Goal: Information Seeking & Learning: Learn about a topic

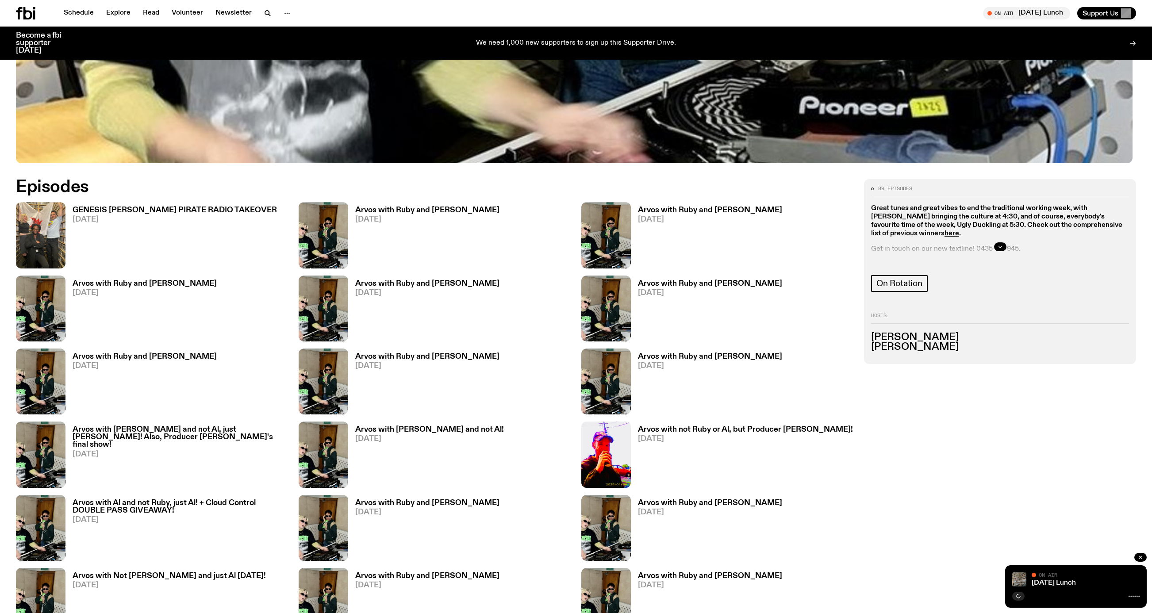
scroll to position [634, 0]
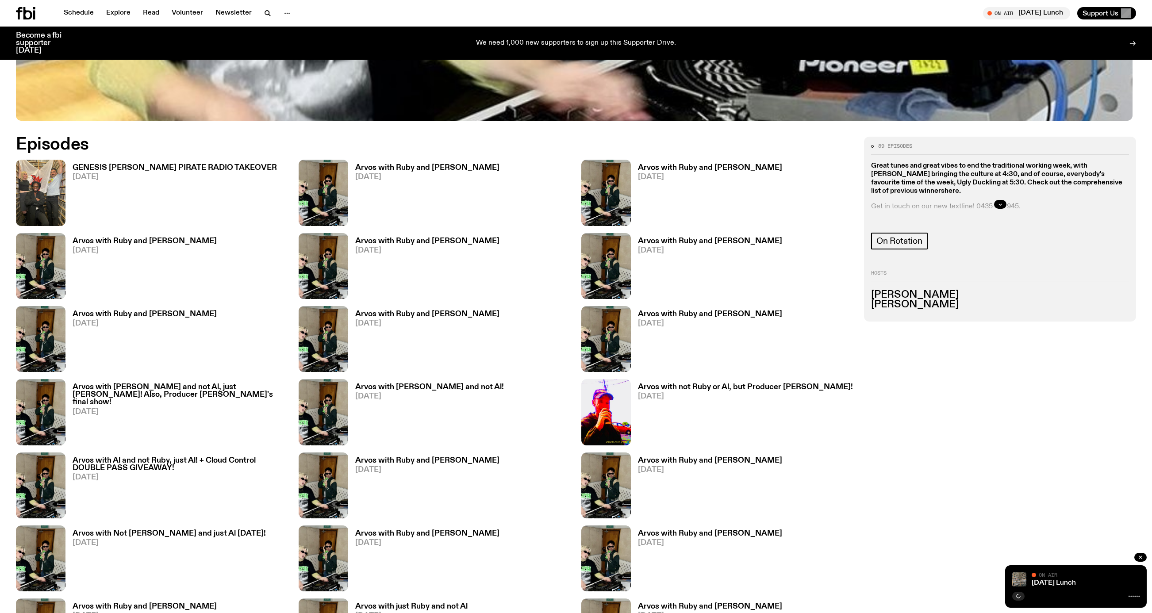
click at [143, 172] on h3 "GENESIS OWUSU'S PIRATE RADIO TAKEOVER" at bounding box center [175, 168] width 204 height 8
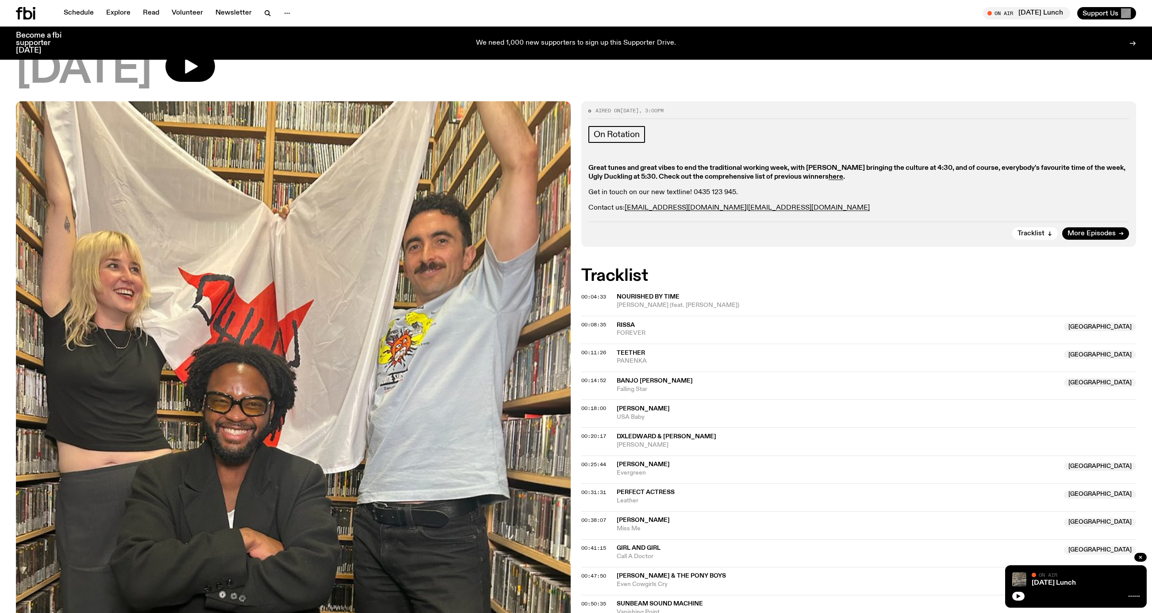
scroll to position [70, 0]
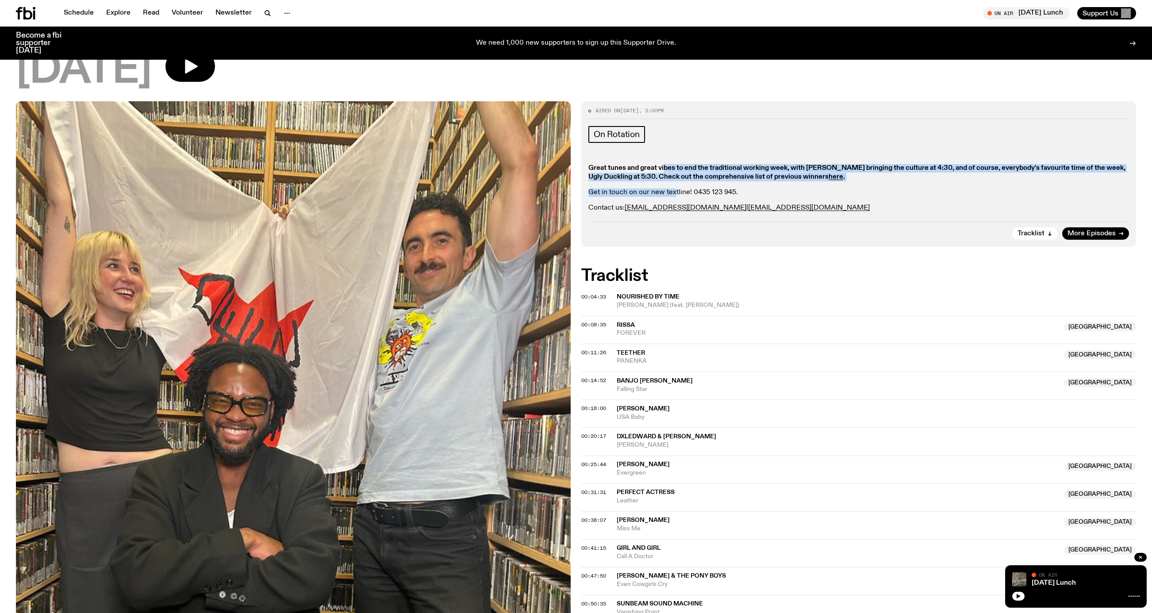
drag, startPoint x: 678, startPoint y: 182, endPoint x: 686, endPoint y: 203, distance: 21.9
click at [686, 203] on div "Great tunes and great vibes to end the traditional working week, with Nadia Odl…" at bounding box center [858, 188] width 541 height 48
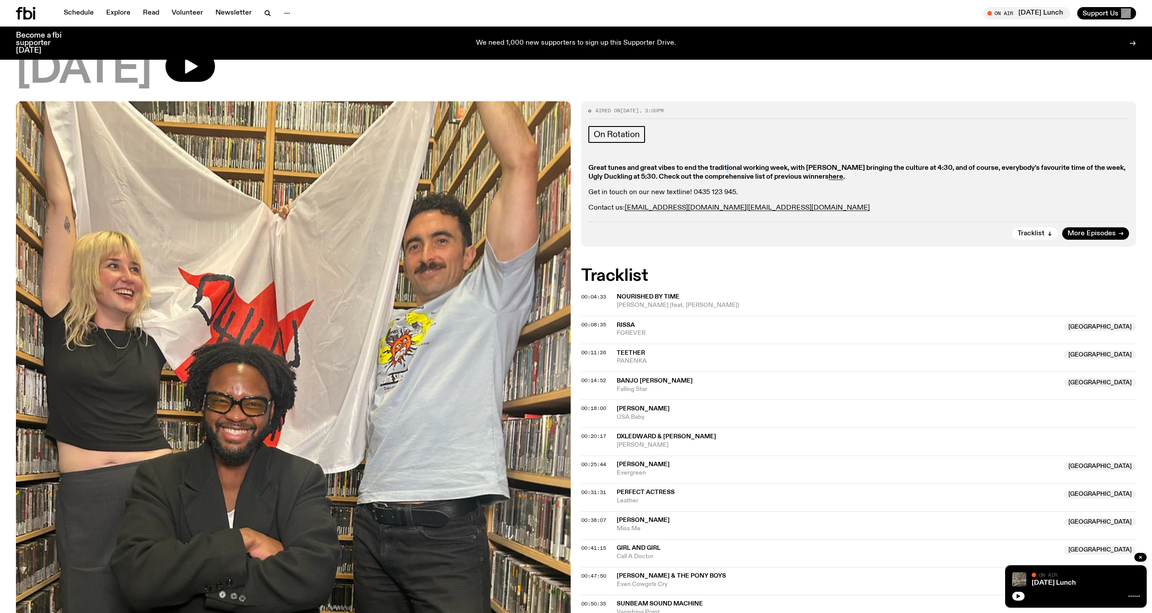
click at [749, 180] on strong "Great tunes and great vibes to end the traditional working week, with Nadia Odl…" at bounding box center [856, 172] width 537 height 15
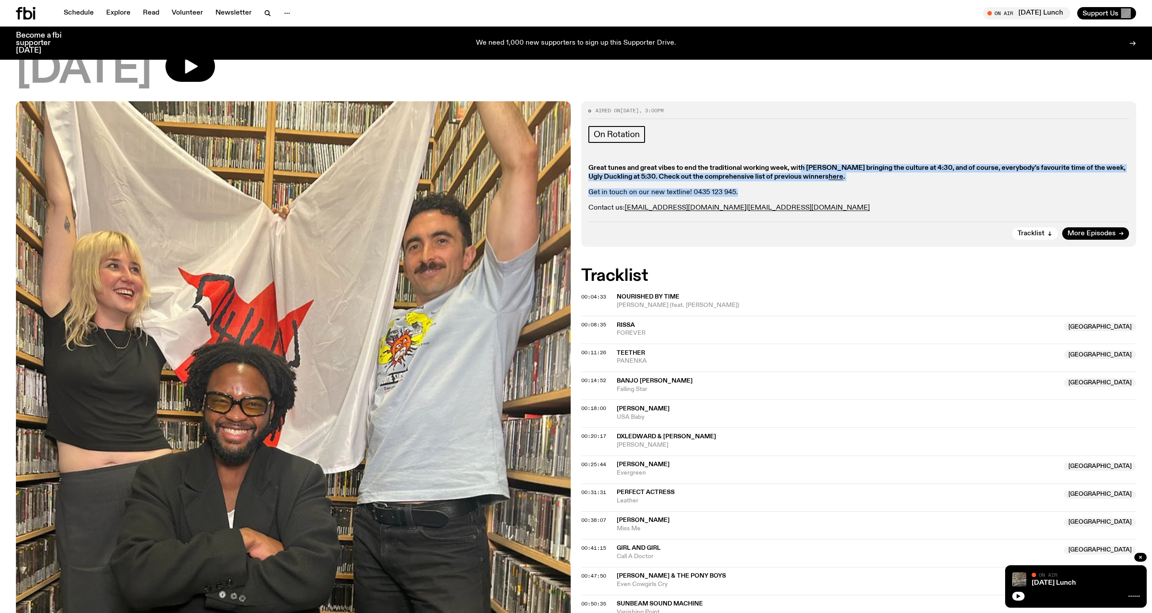
drag, startPoint x: 834, startPoint y: 183, endPoint x: 834, endPoint y: 211, distance: 27.4
click at [834, 211] on div "Great tunes and great vibes to end the traditional working week, with Nadia Odl…" at bounding box center [858, 188] width 541 height 48
click at [92, 17] on link "Schedule" at bounding box center [78, 13] width 41 height 12
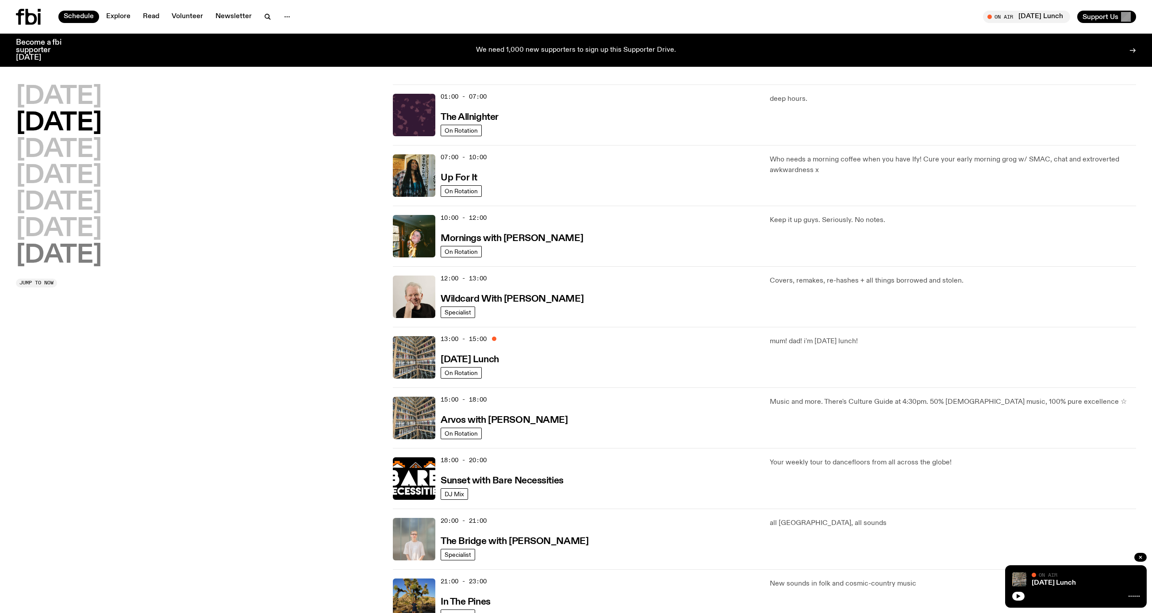
click at [84, 253] on h2 "Sunday" at bounding box center [59, 255] width 86 height 25
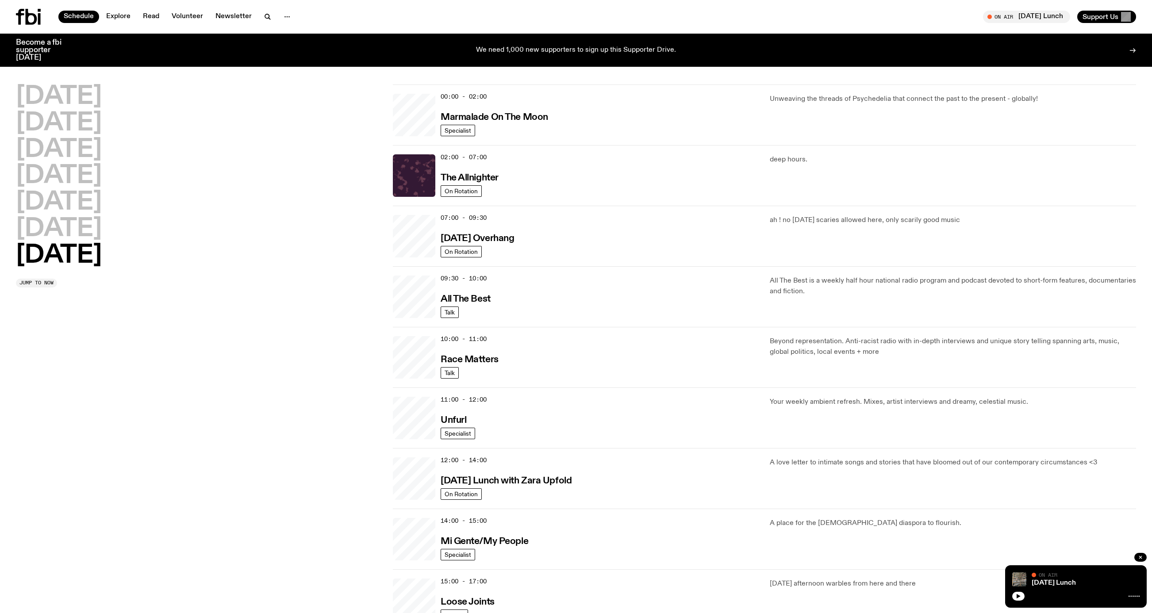
scroll to position [27, 0]
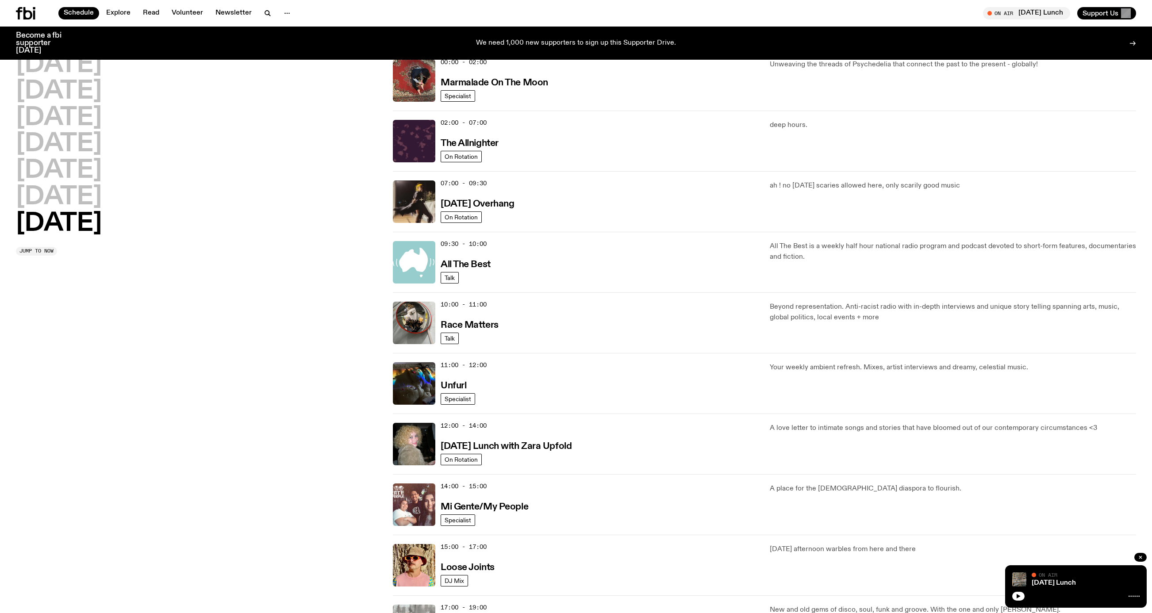
click at [549, 465] on div "12:00 - 14:00 Sunday Lunch with Zara Upfold" at bounding box center [600, 444] width 319 height 42
click at [549, 451] on h3 "[DATE] Lunch with Zara Upfold" at bounding box center [506, 446] width 131 height 9
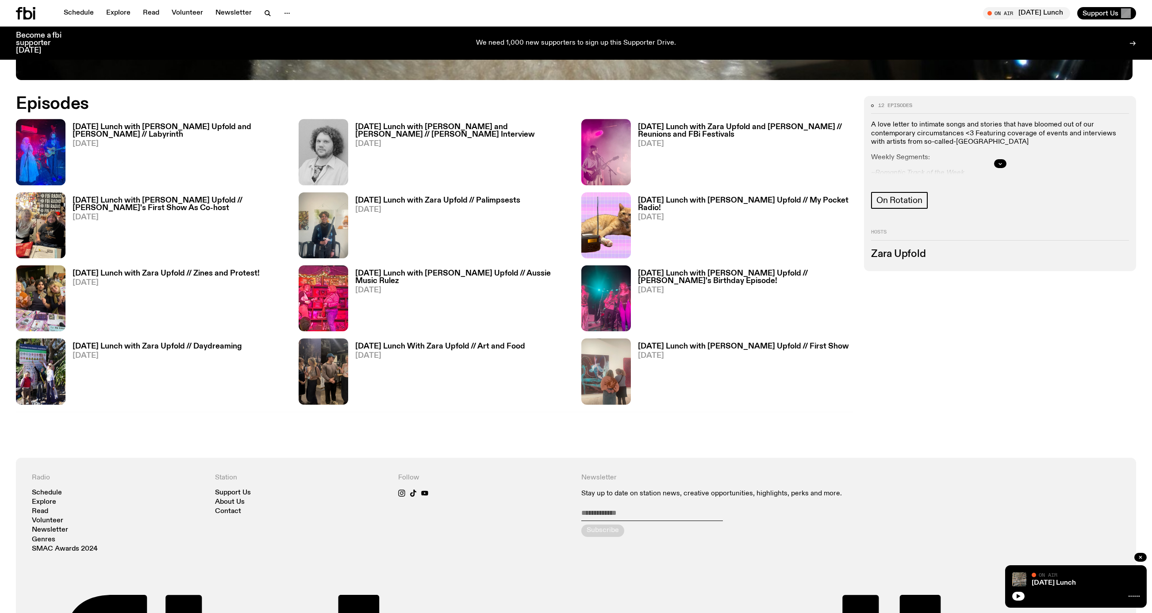
scroll to position [675, 0]
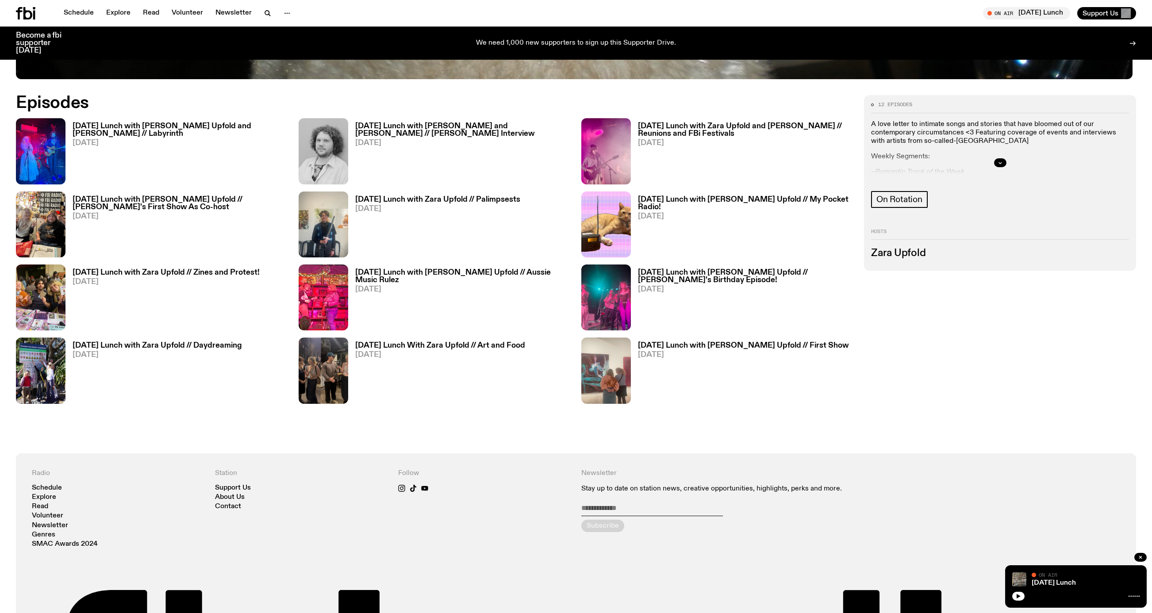
click at [156, 127] on h3 "[DATE] Lunch with [PERSON_NAME] Upfold and [PERSON_NAME] // Labyrinth" at bounding box center [180, 130] width 215 height 15
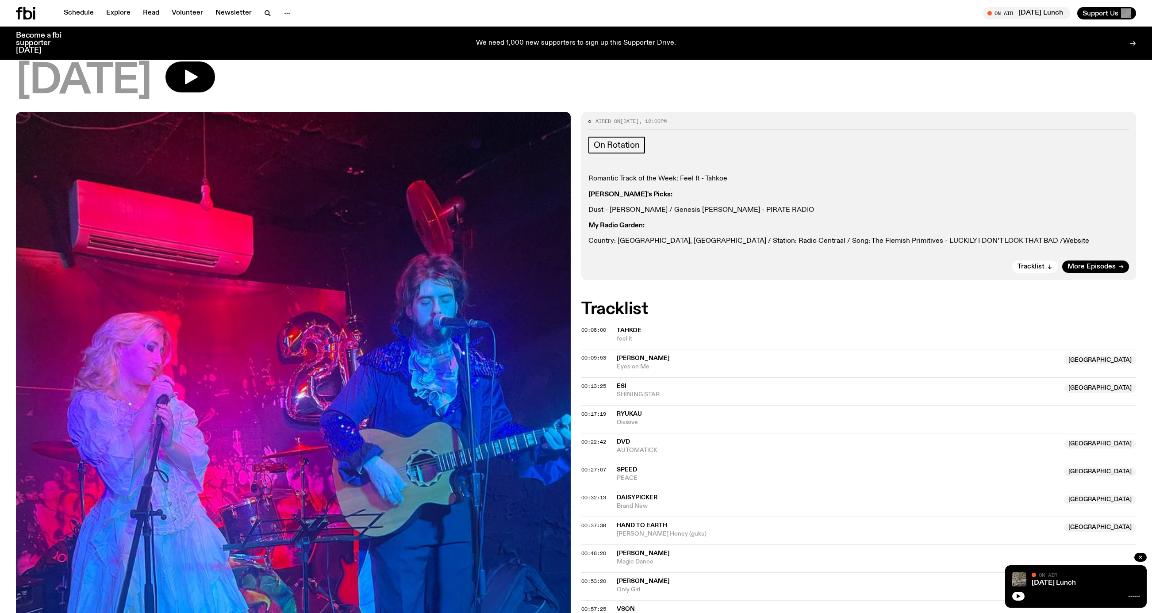
scroll to position [96, 0]
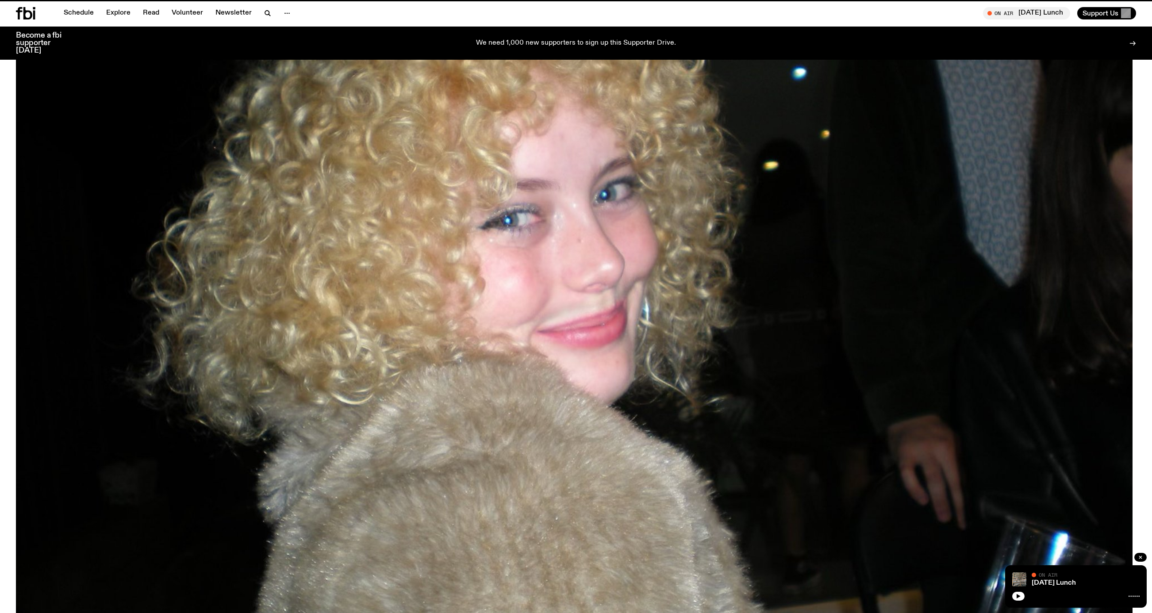
scroll to position [675, 0]
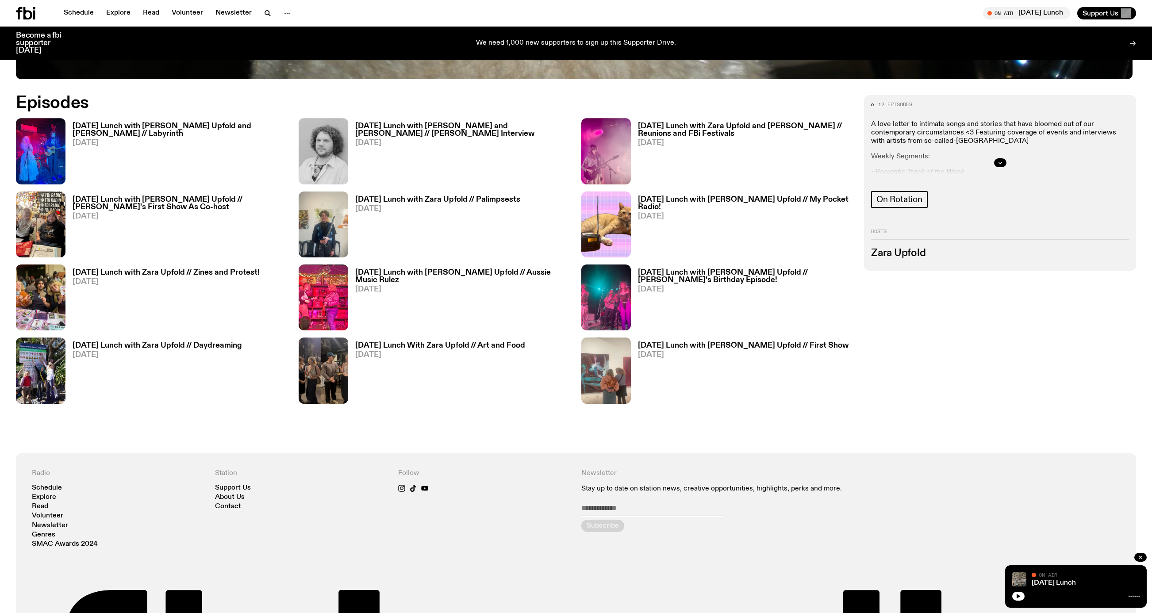
click at [682, 135] on h3 "[DATE] Lunch with Zara Upfold and [PERSON_NAME] // Reunions and FBi Festivals" at bounding box center [745, 130] width 215 height 15
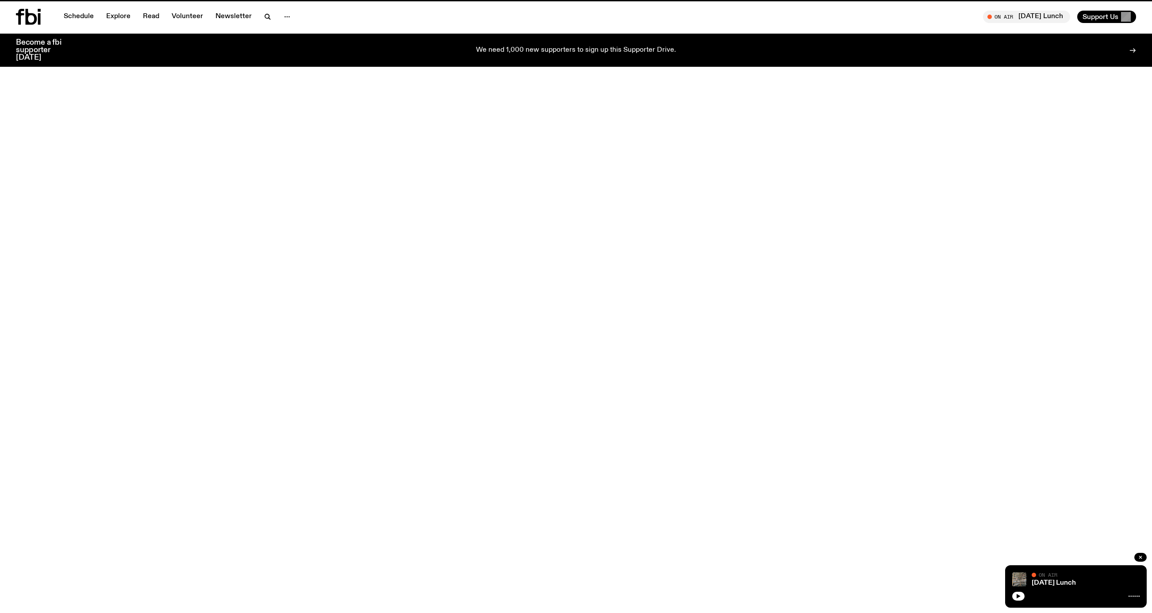
scroll to position [675, 0]
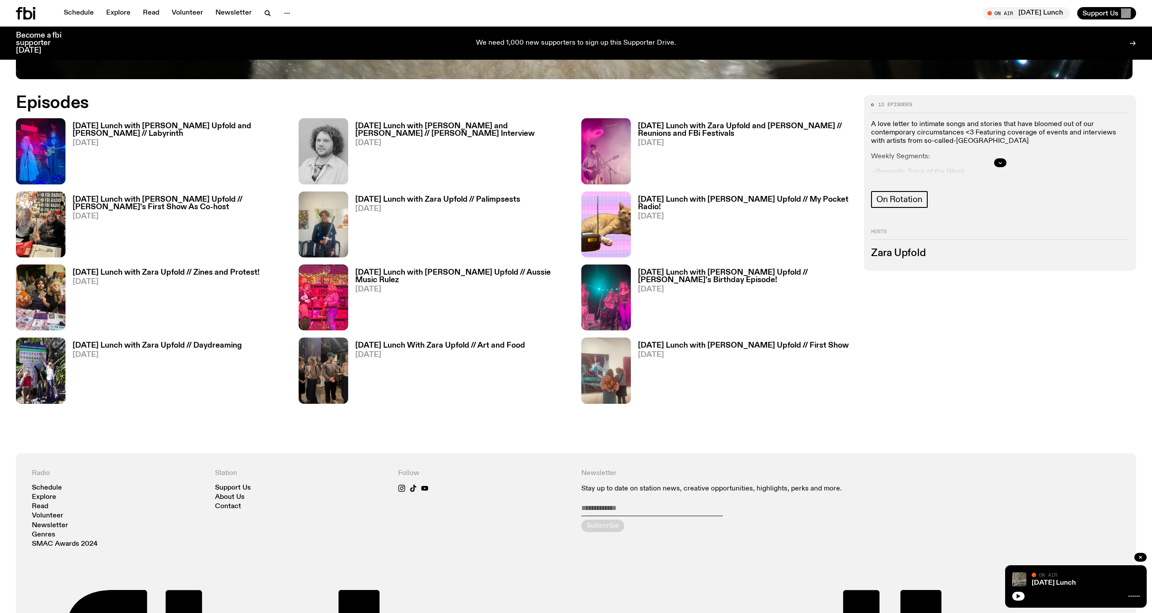
click at [455, 204] on h3 "Sunday Lunch with Zara Upfold // Palimpsests" at bounding box center [437, 200] width 165 height 8
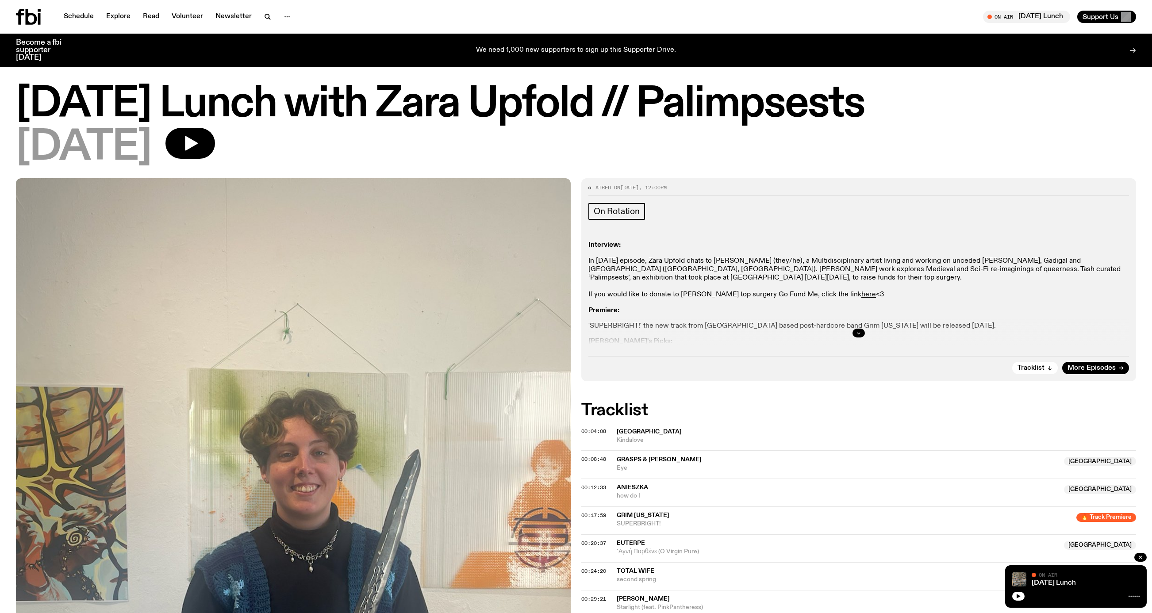
click at [858, 336] on icon "button" at bounding box center [858, 332] width 5 height 5
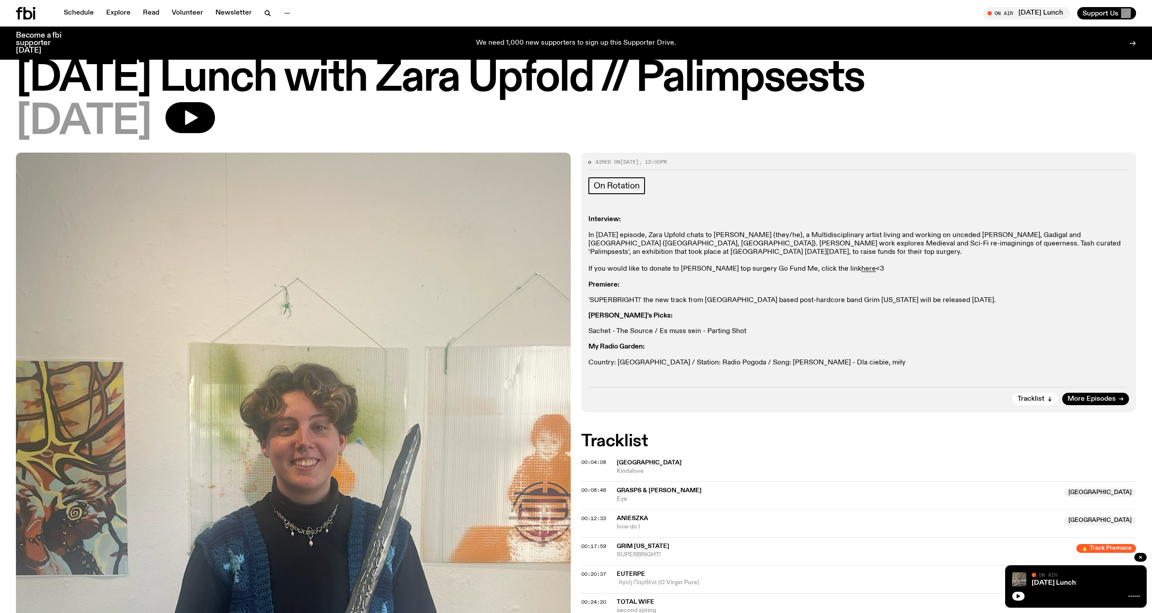
scroll to position [19, 0]
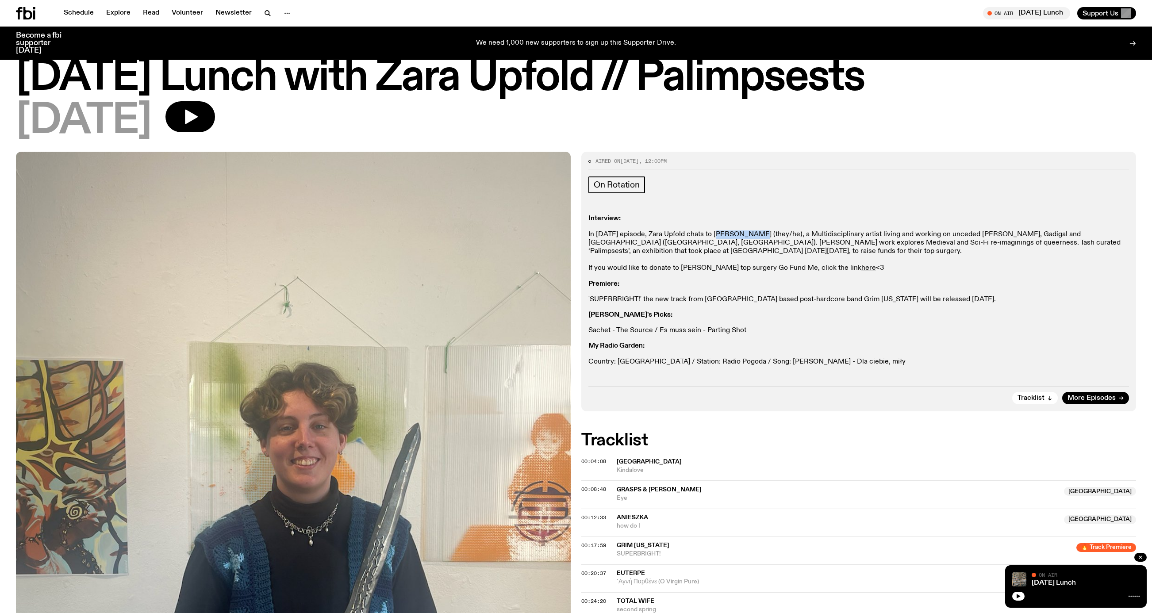
drag, startPoint x: 730, startPoint y: 249, endPoint x: 773, endPoint y: 246, distance: 43.4
click at [773, 246] on p "In today’s episode, Zara Upfold chats to Tash Brobyn (they/he), a Multidiscipli…" at bounding box center [858, 252] width 541 height 42
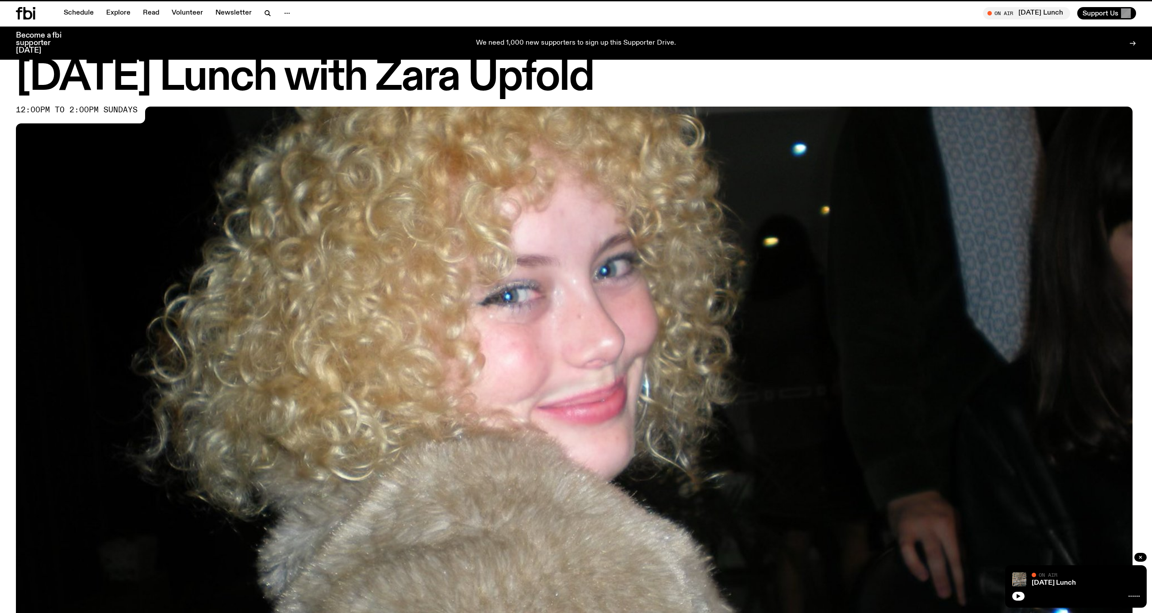
scroll to position [675, 0]
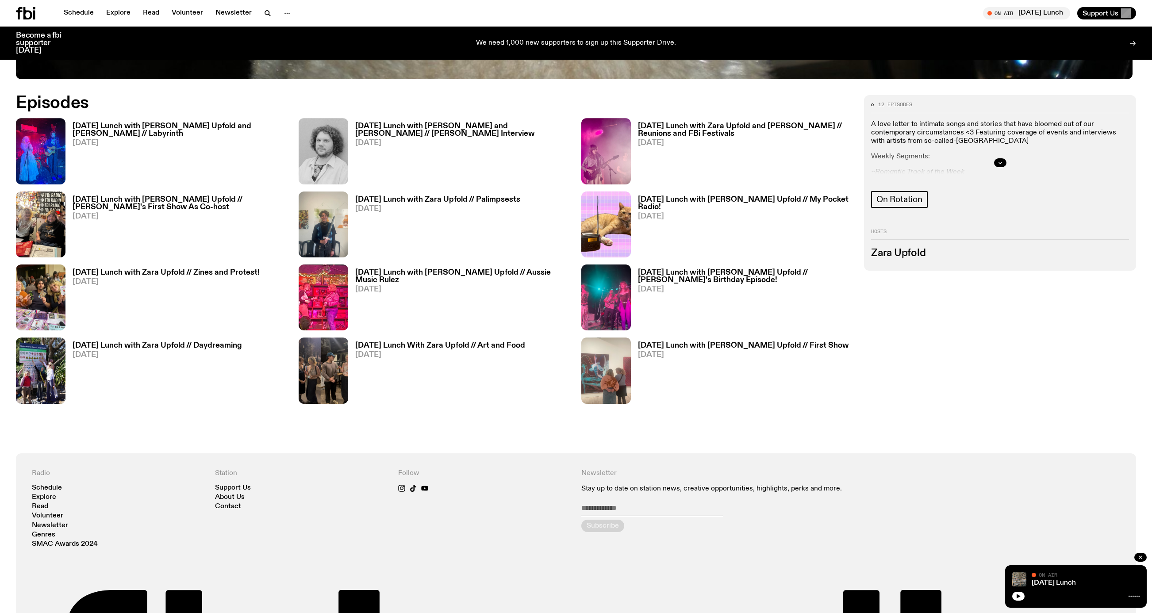
click at [223, 211] on h3 "[DATE] Lunch with [PERSON_NAME] Upfold // [PERSON_NAME]'s First Show As Co-host" at bounding box center [180, 203] width 215 height 15
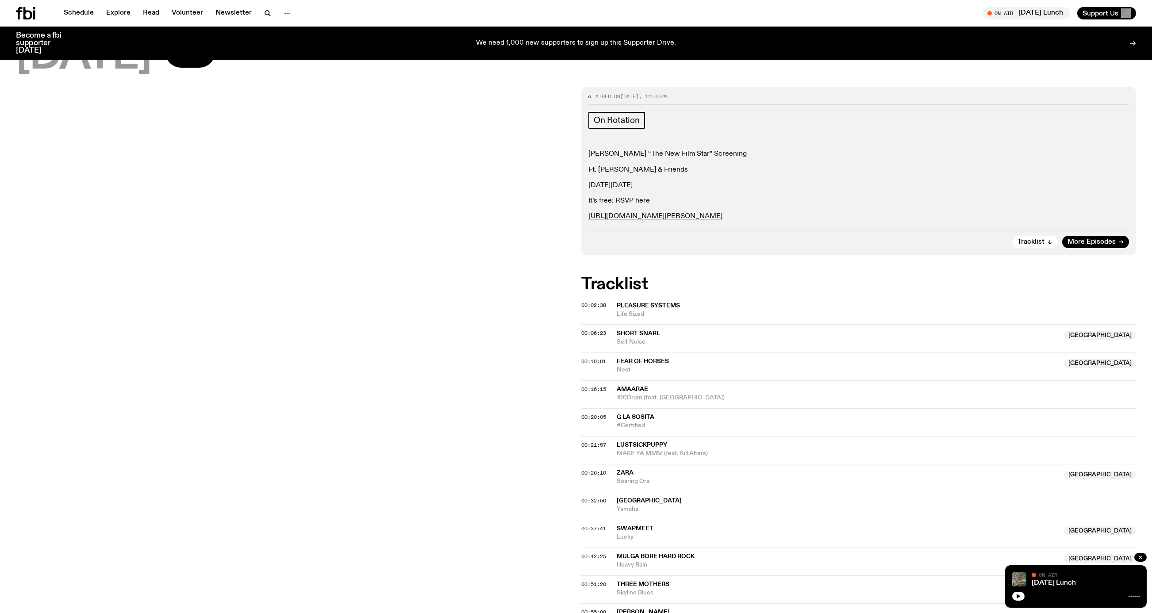
scroll to position [113, 0]
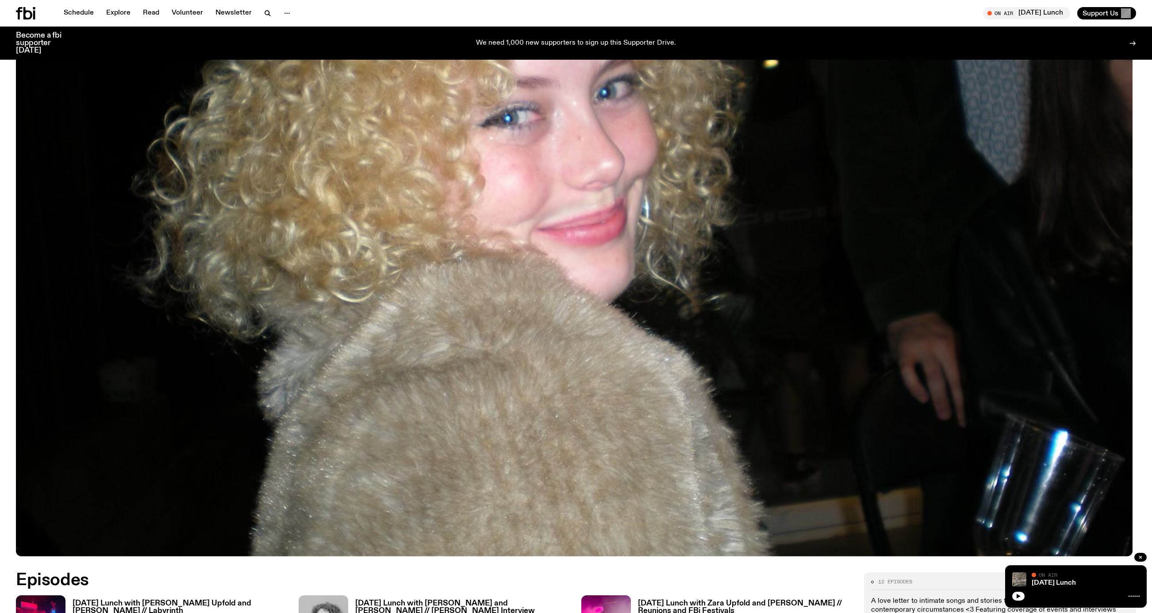
scroll to position [364, 0]
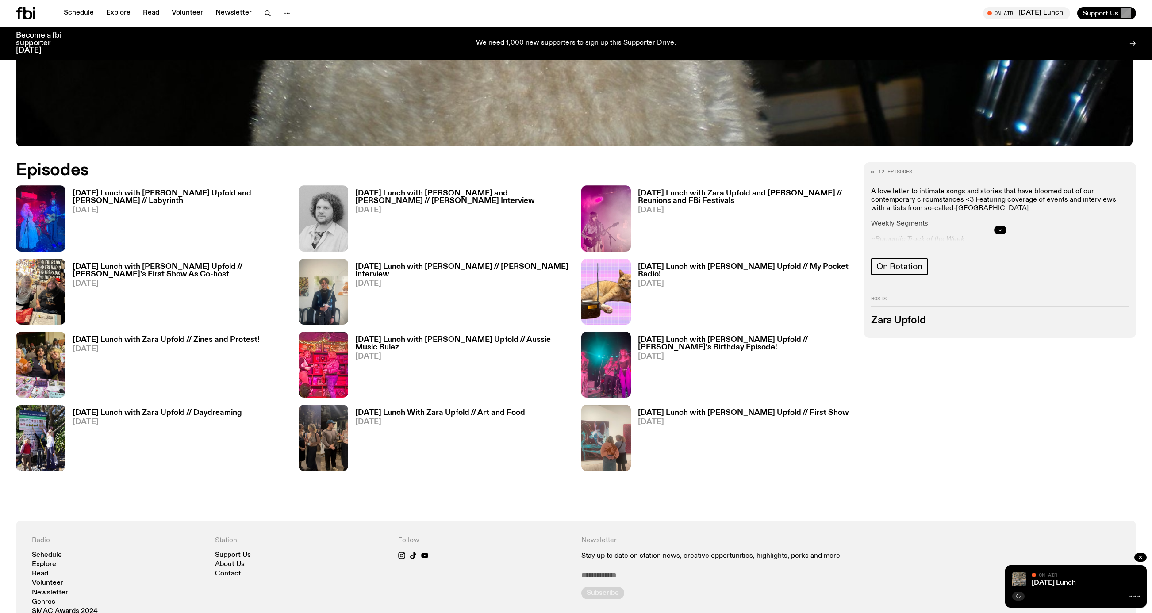
scroll to position [619, 0]
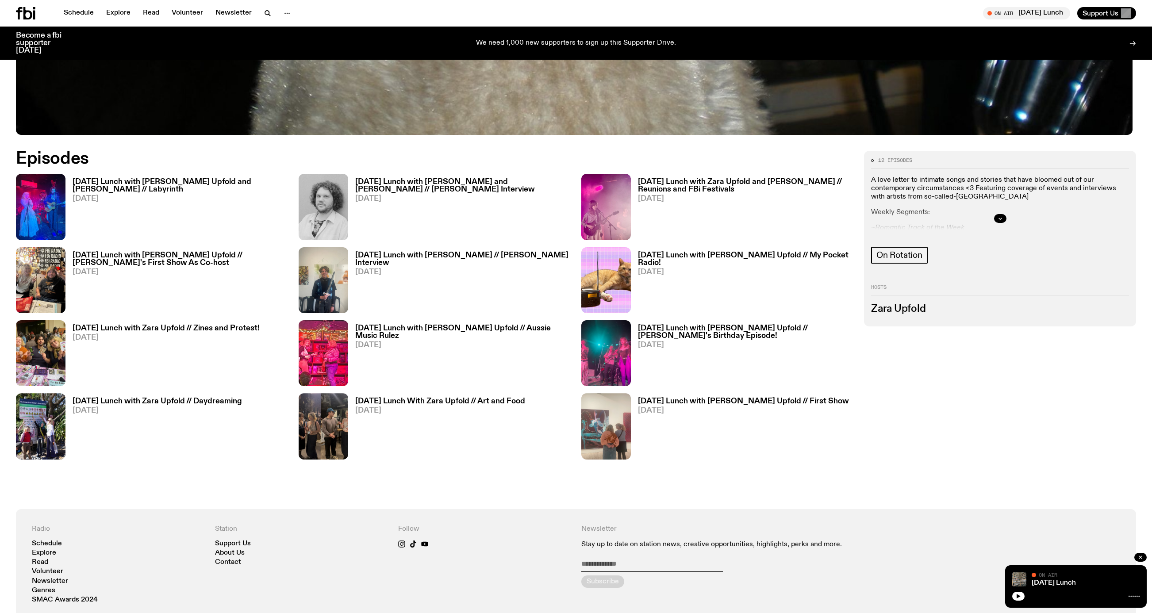
click at [511, 415] on span "[DATE]" at bounding box center [440, 411] width 170 height 8
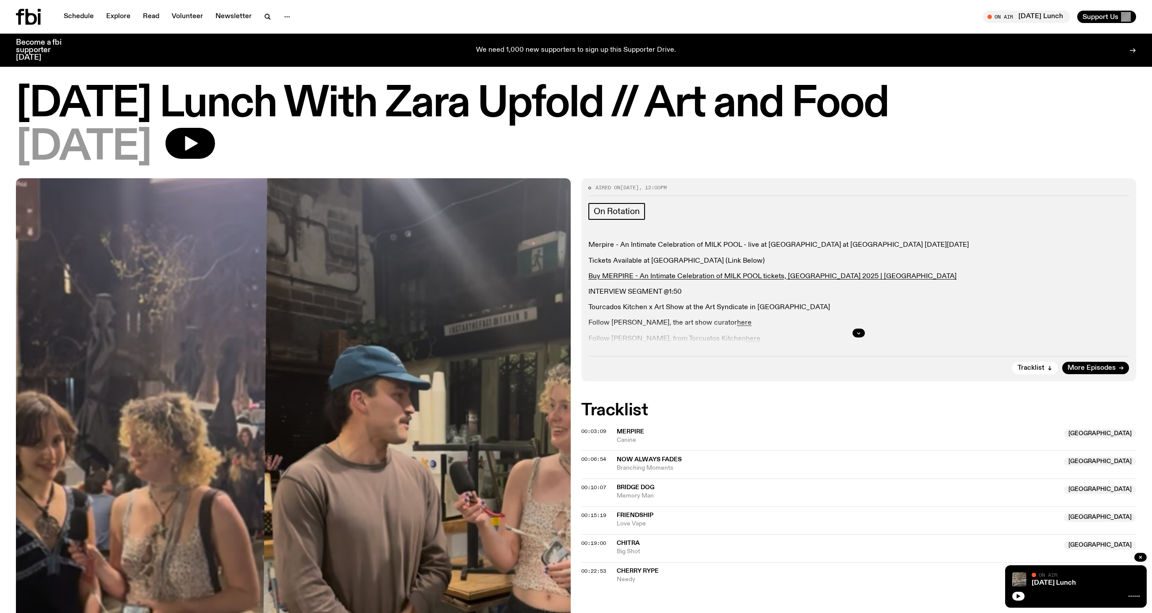
click at [865, 347] on div at bounding box center [858, 333] width 541 height 28
click at [853, 338] on button "button" at bounding box center [859, 333] width 12 height 9
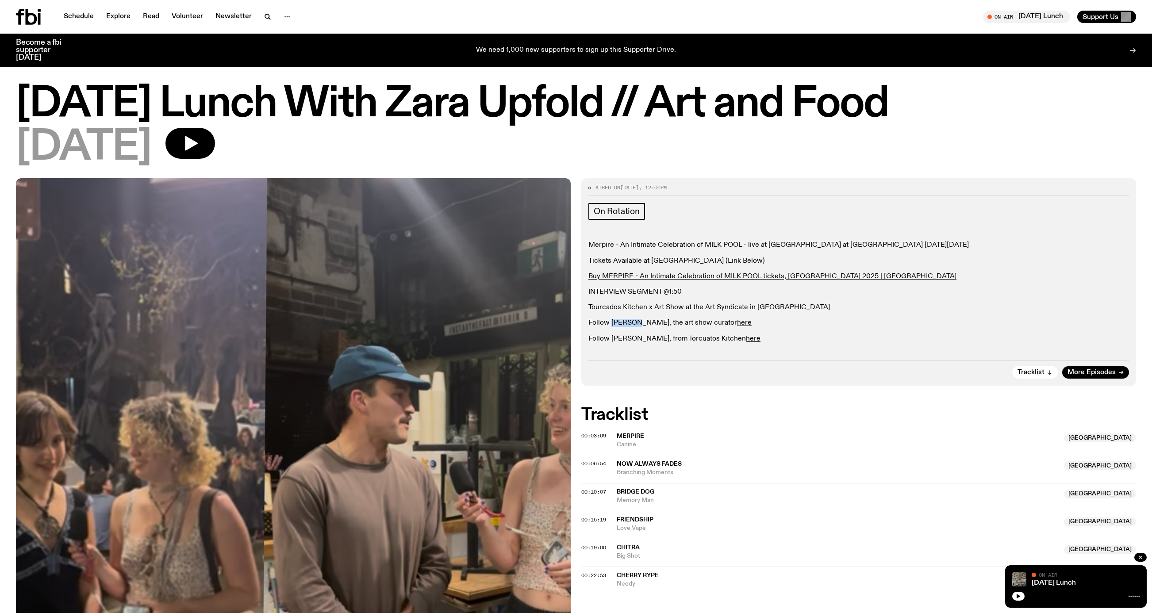
drag, startPoint x: 616, startPoint y: 343, endPoint x: 641, endPoint y: 344, distance: 24.8
click at [641, 327] on p "Follow [PERSON_NAME], the art show curator here" at bounding box center [858, 323] width 541 height 8
copy p "[PERSON_NAME]"
click at [133, 16] on link "Explore" at bounding box center [118, 17] width 35 height 12
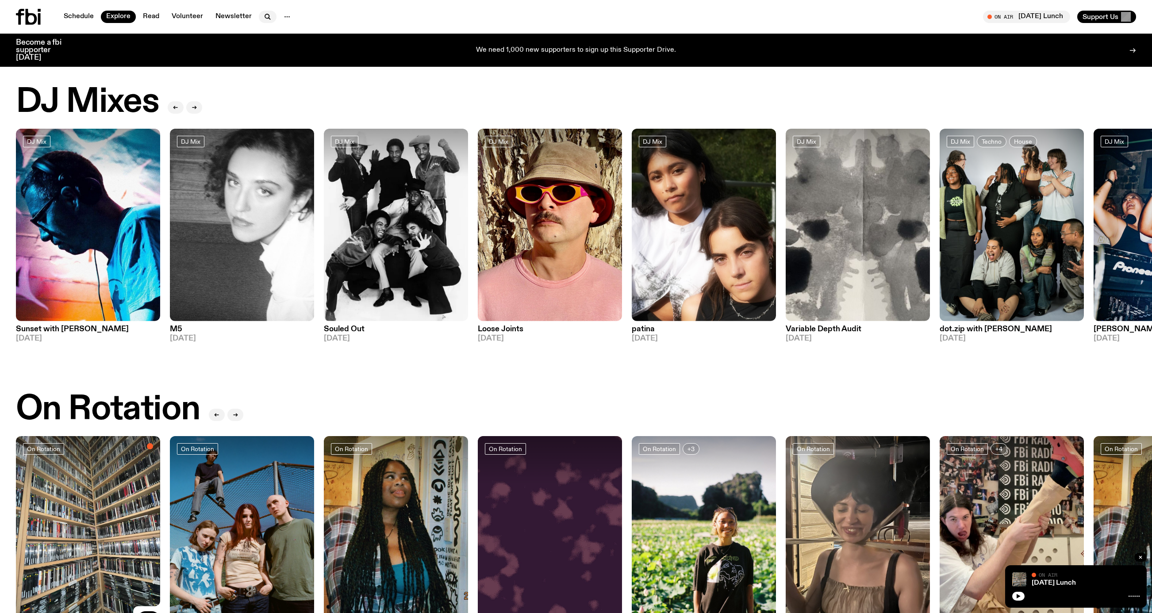
click at [273, 18] on icon "button" at bounding box center [267, 17] width 11 height 11
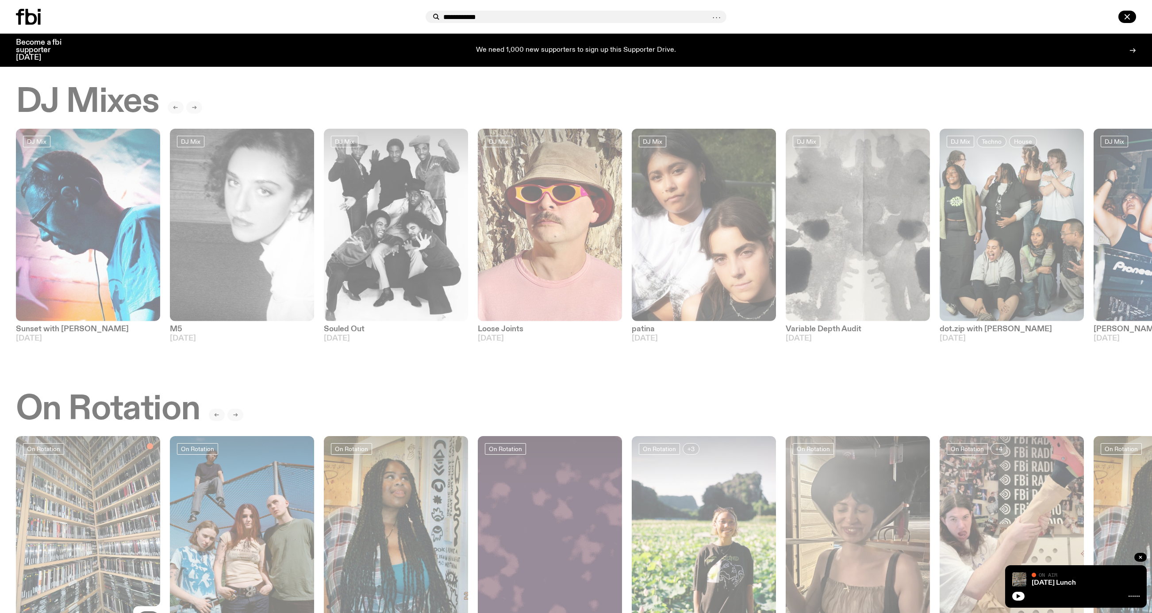
type input "**********"
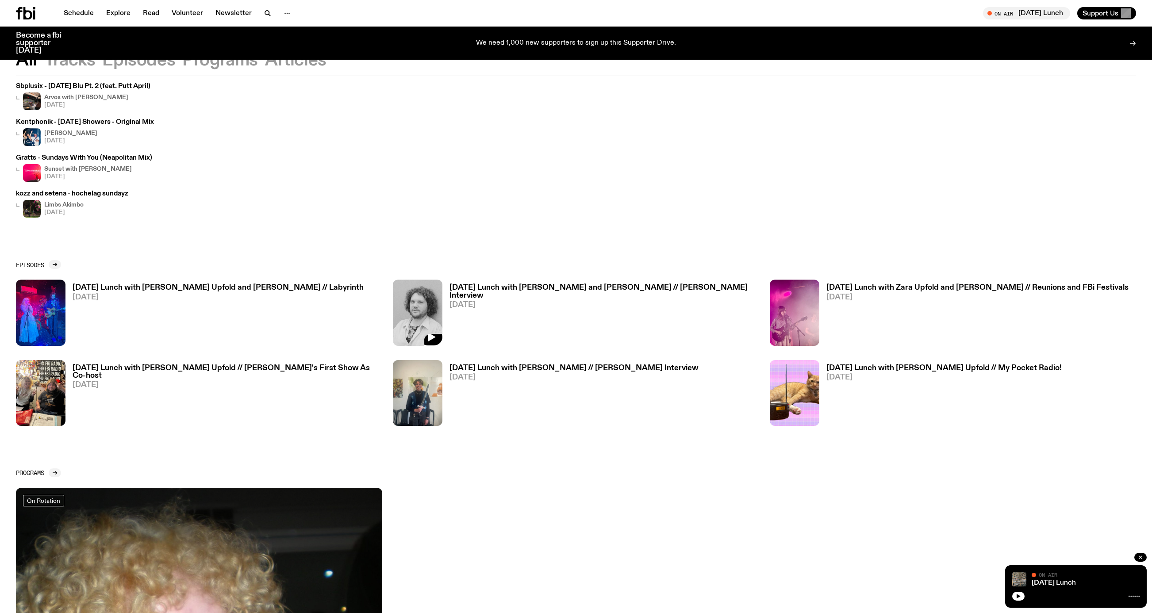
scroll to position [254, 0]
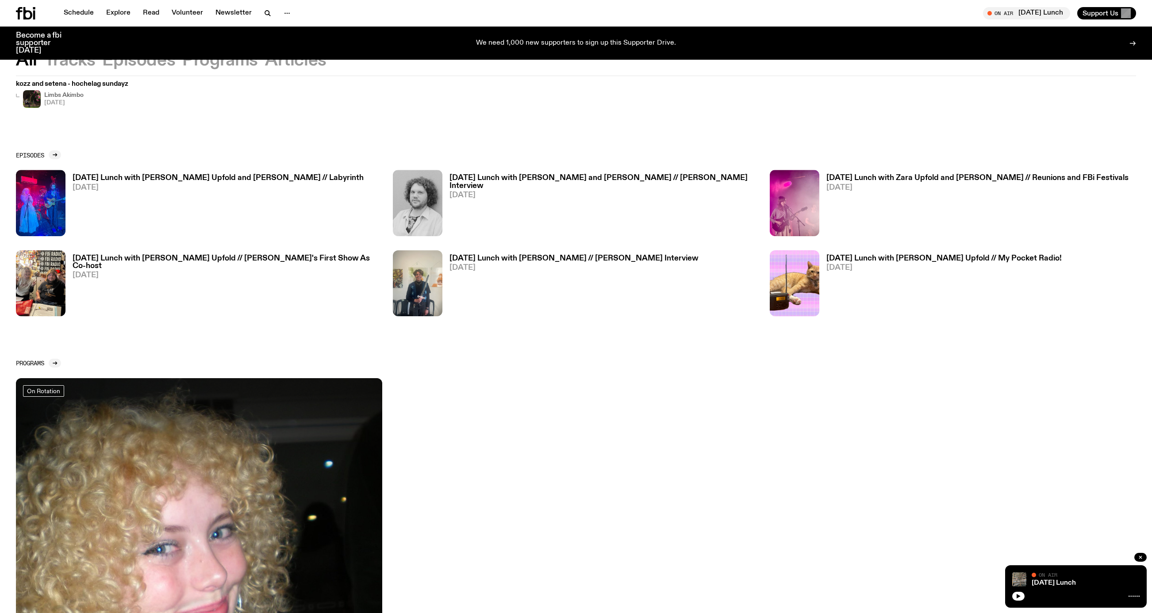
click at [173, 182] on h3 "[DATE] Lunch with [PERSON_NAME] Upfold and [PERSON_NAME] // Labyrinth" at bounding box center [218, 178] width 291 height 8
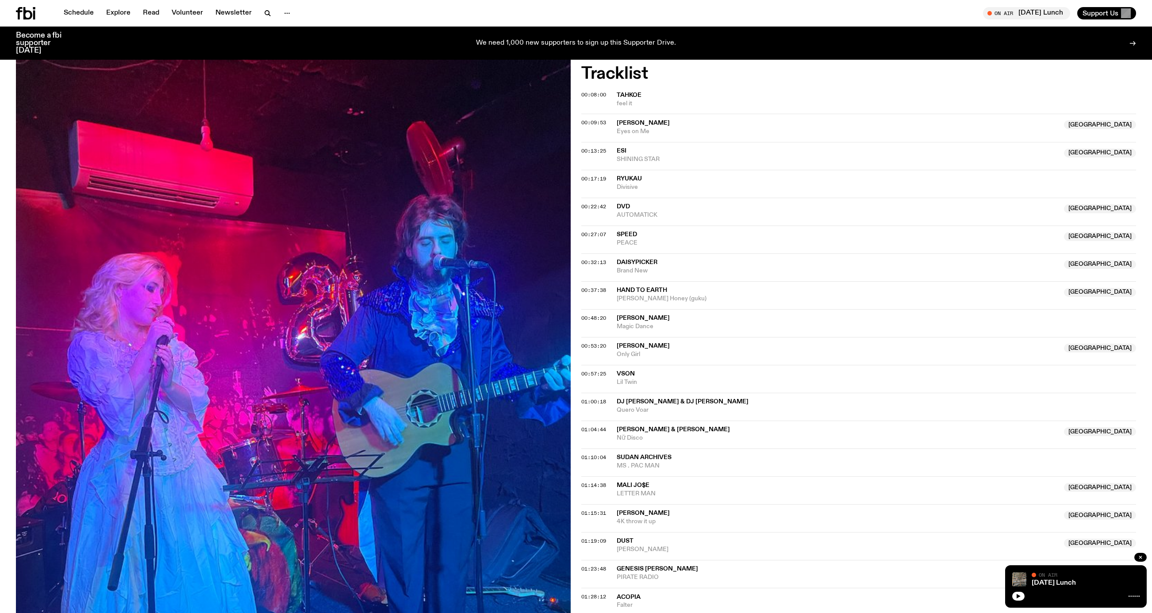
scroll to position [53, 0]
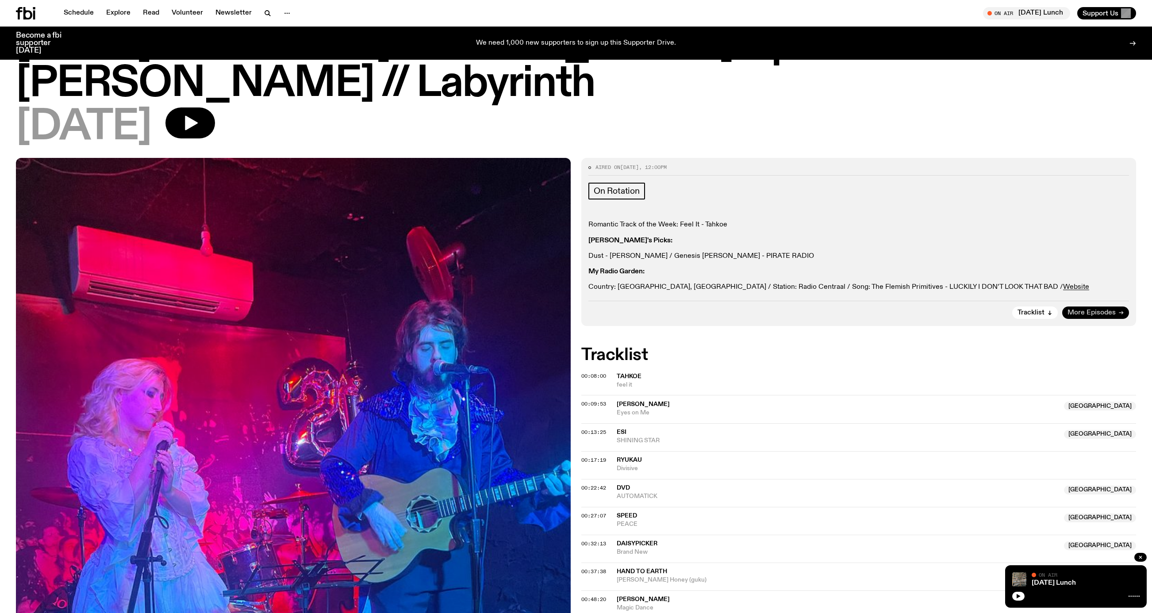
click at [1111, 310] on span "More Episodes" at bounding box center [1092, 313] width 48 height 7
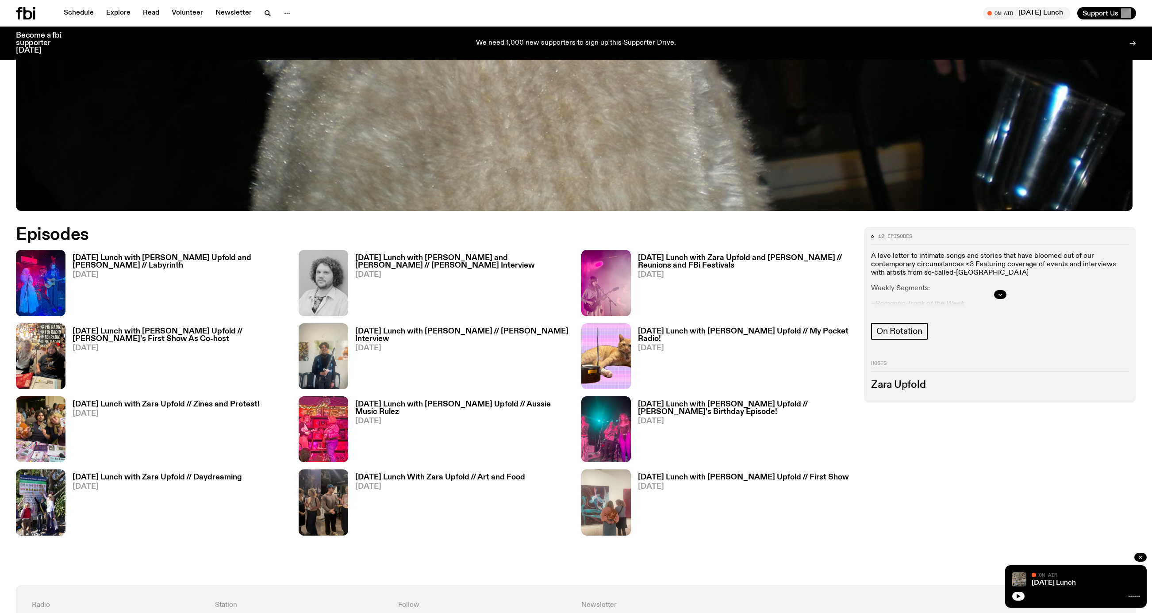
scroll to position [549, 0]
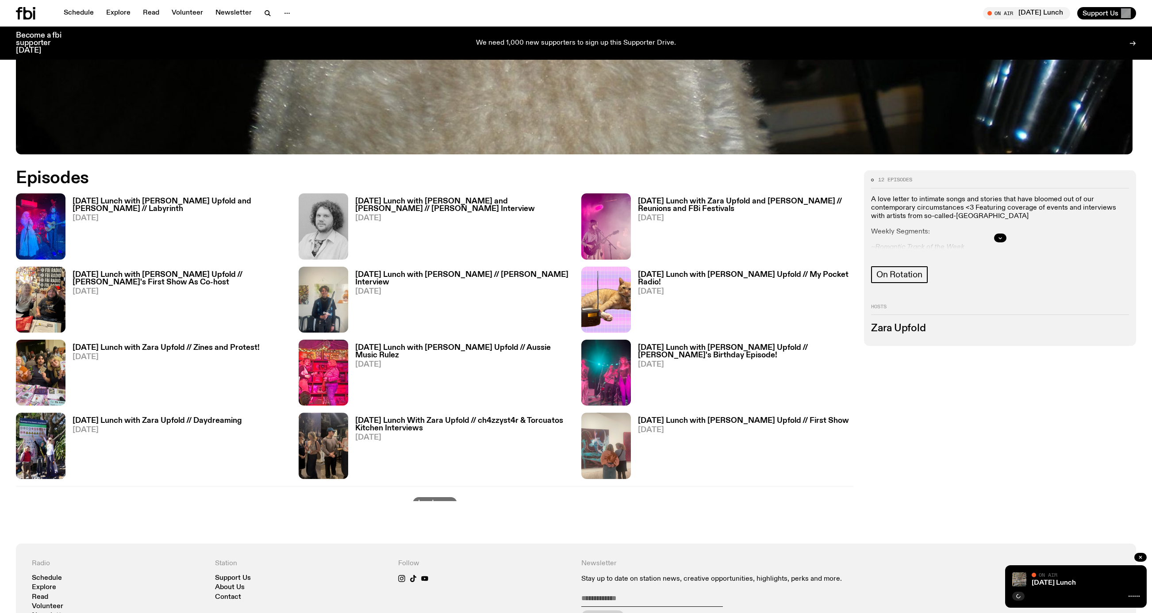
scroll to position [604, 0]
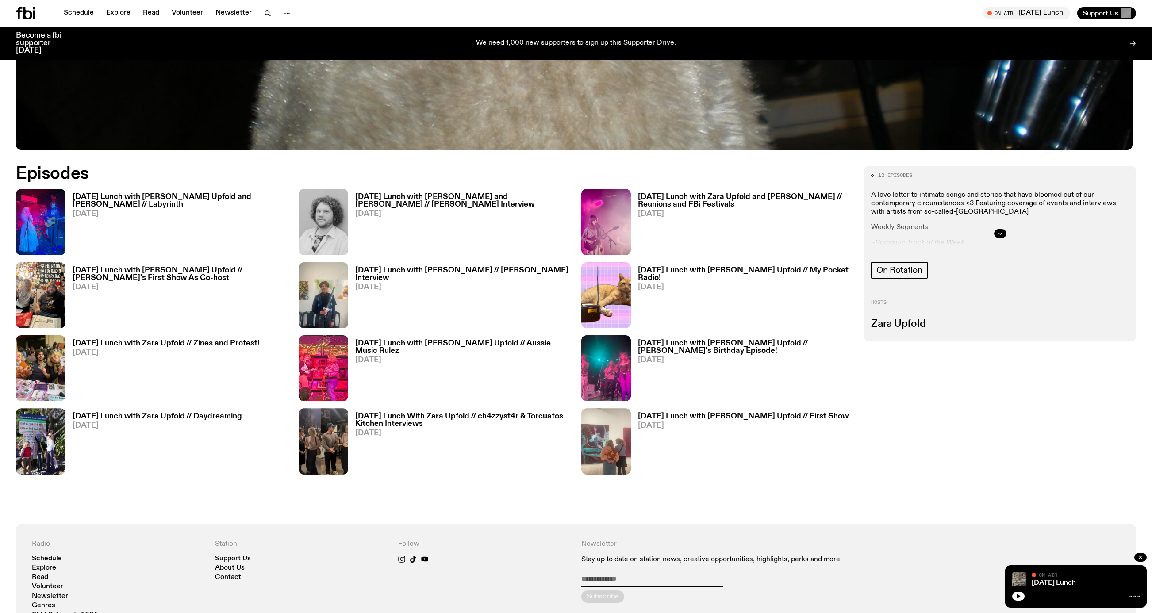
click at [693, 282] on h3 "[DATE] Lunch with [PERSON_NAME] Upfold // My Pocket Radio!" at bounding box center [745, 274] width 215 height 15
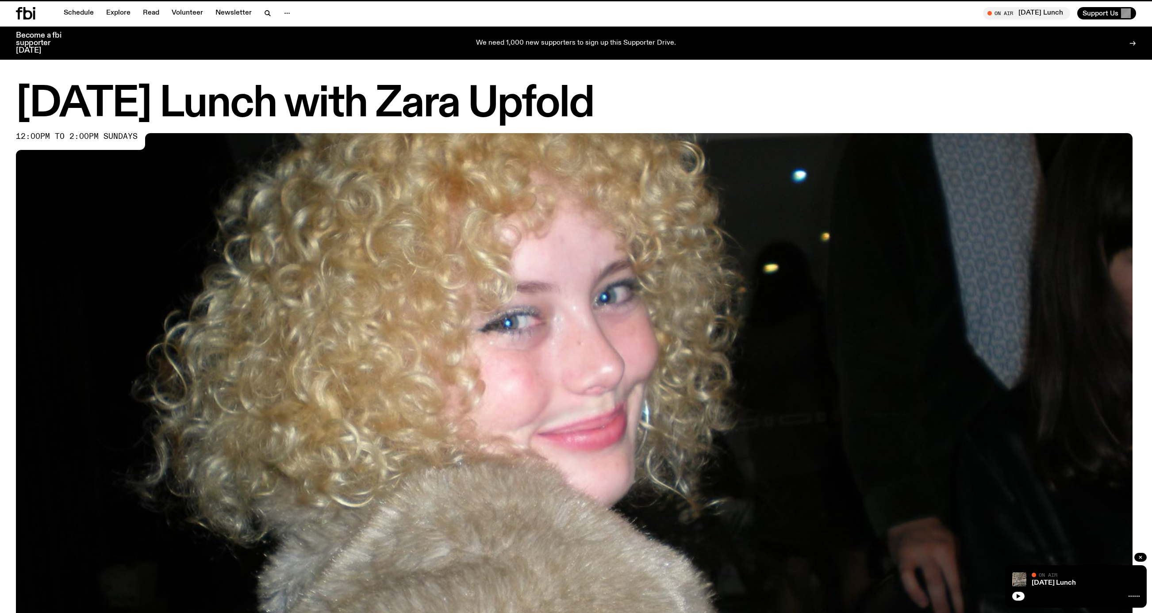
scroll to position [604, 0]
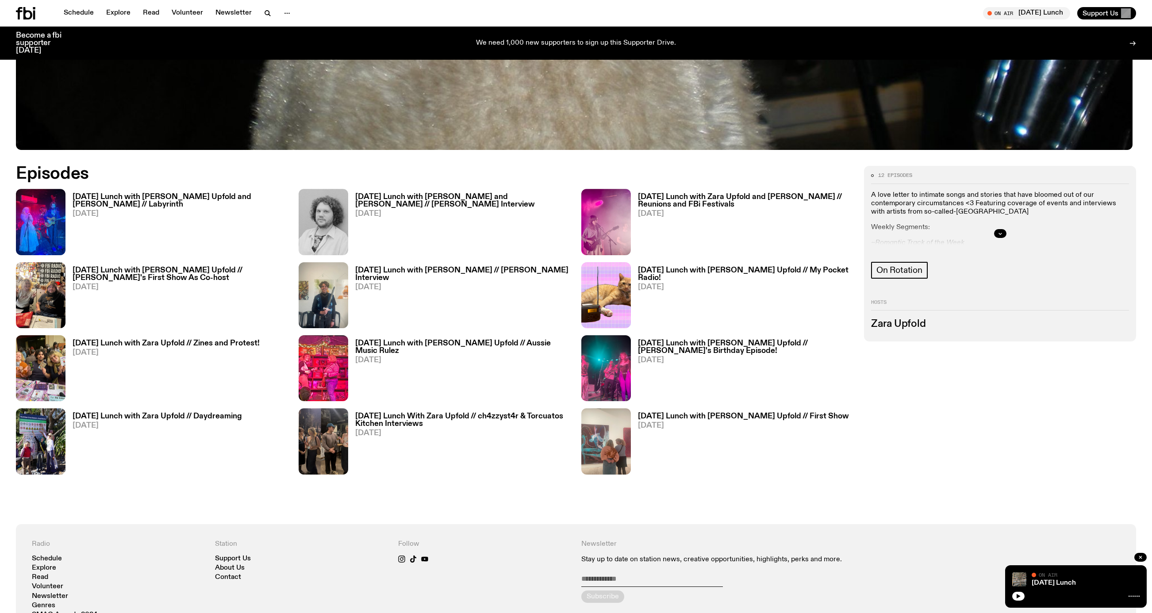
click at [235, 200] on h3 "[DATE] Lunch with [PERSON_NAME] Upfold and [PERSON_NAME] // Labyrinth" at bounding box center [180, 200] width 215 height 15
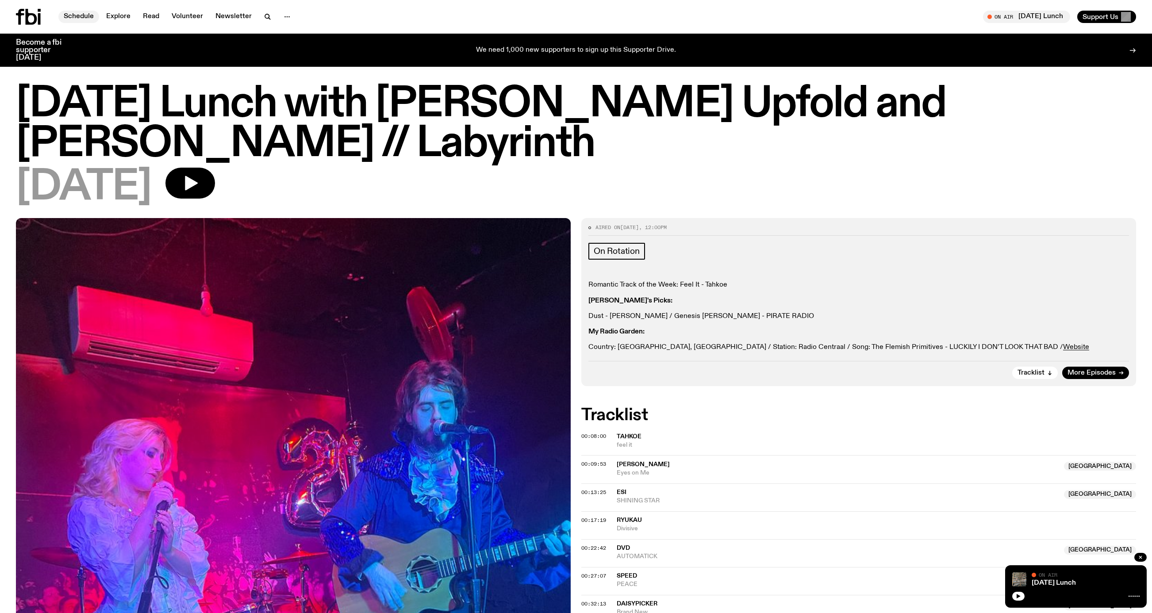
click at [91, 19] on link "Schedule" at bounding box center [78, 17] width 41 height 12
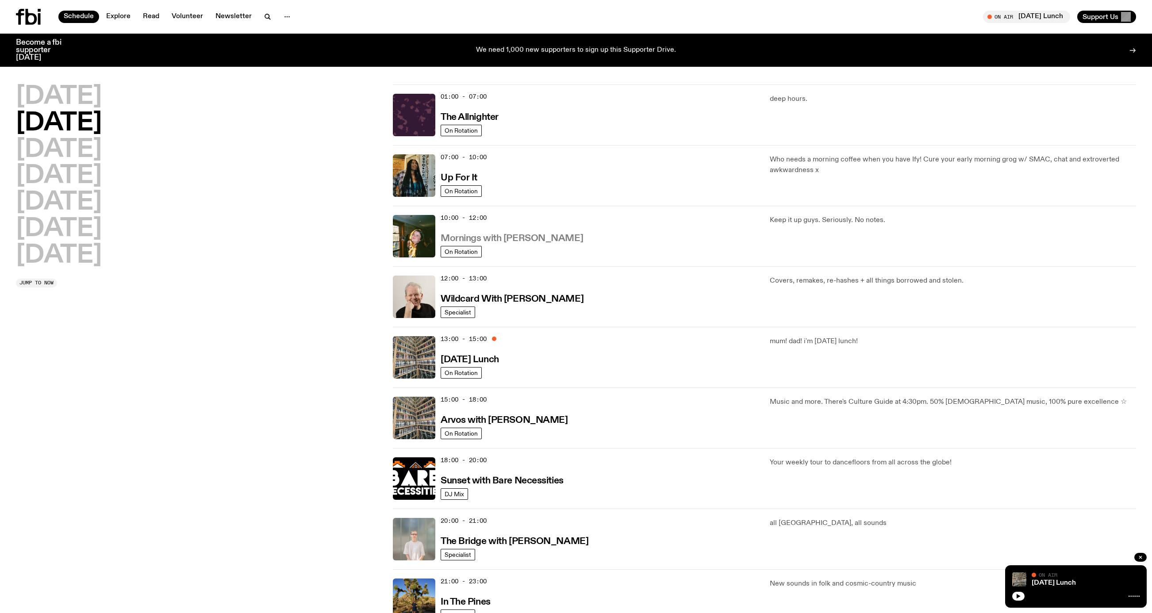
click at [552, 243] on h3 "Mornings with Freya Shields" at bounding box center [512, 238] width 142 height 9
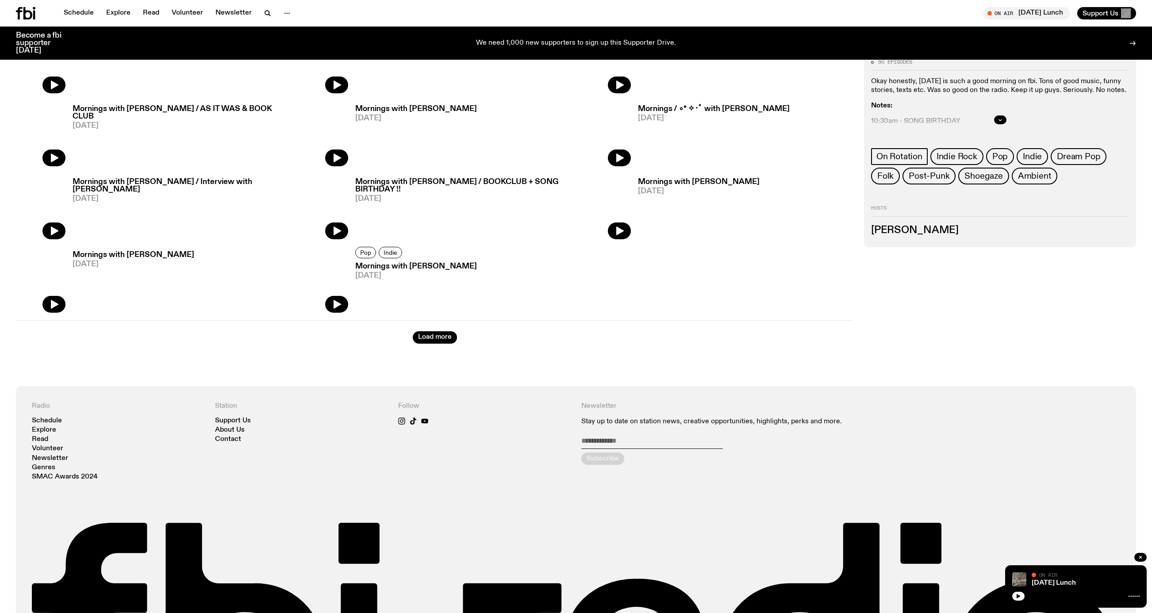
scroll to position [647, 0]
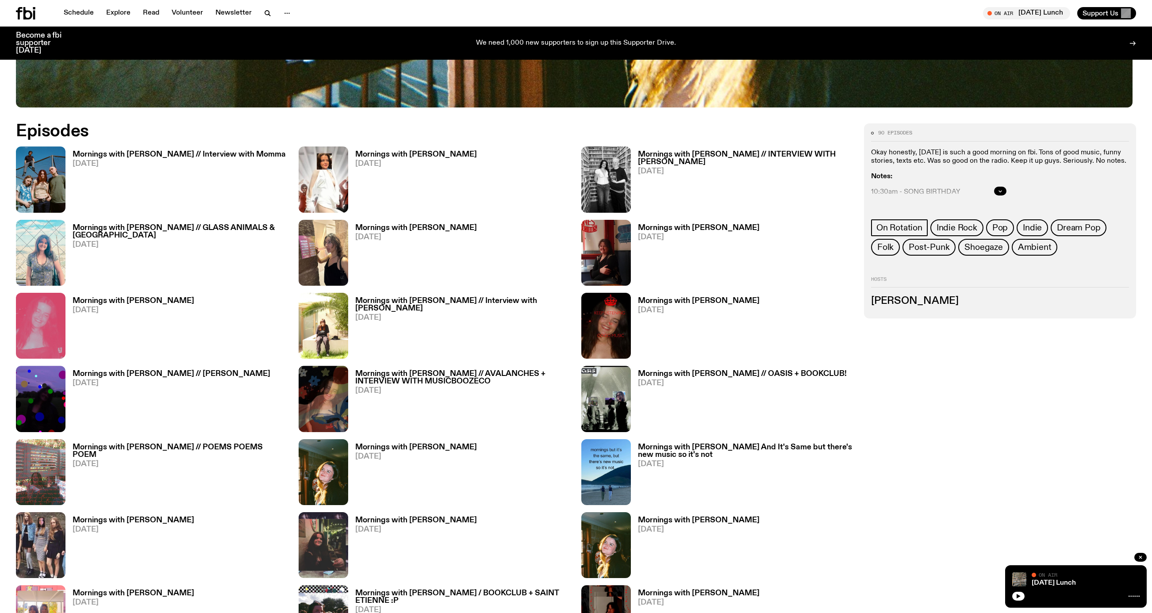
click at [453, 232] on h3 "Mornings with Gabriella Accaria" at bounding box center [416, 228] width 122 height 8
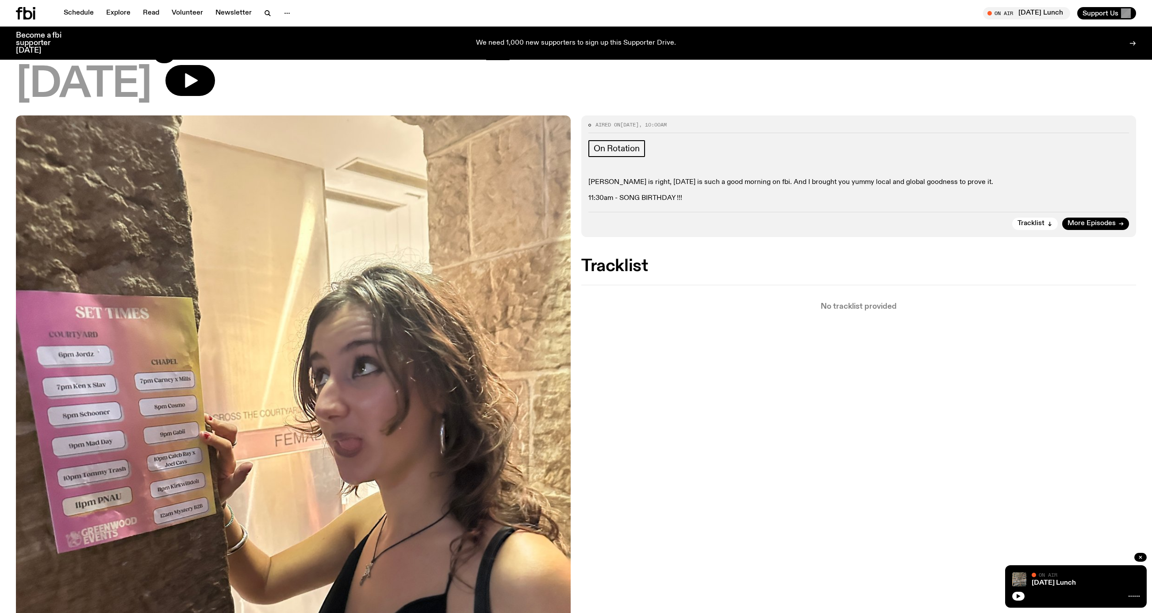
scroll to position [45, 0]
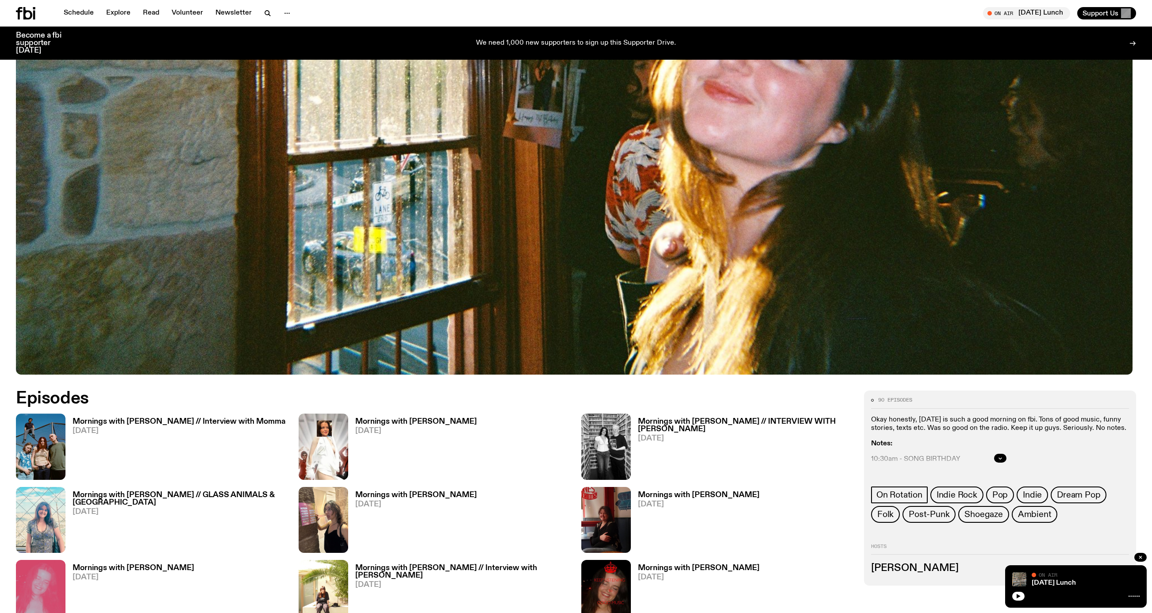
scroll to position [377, 0]
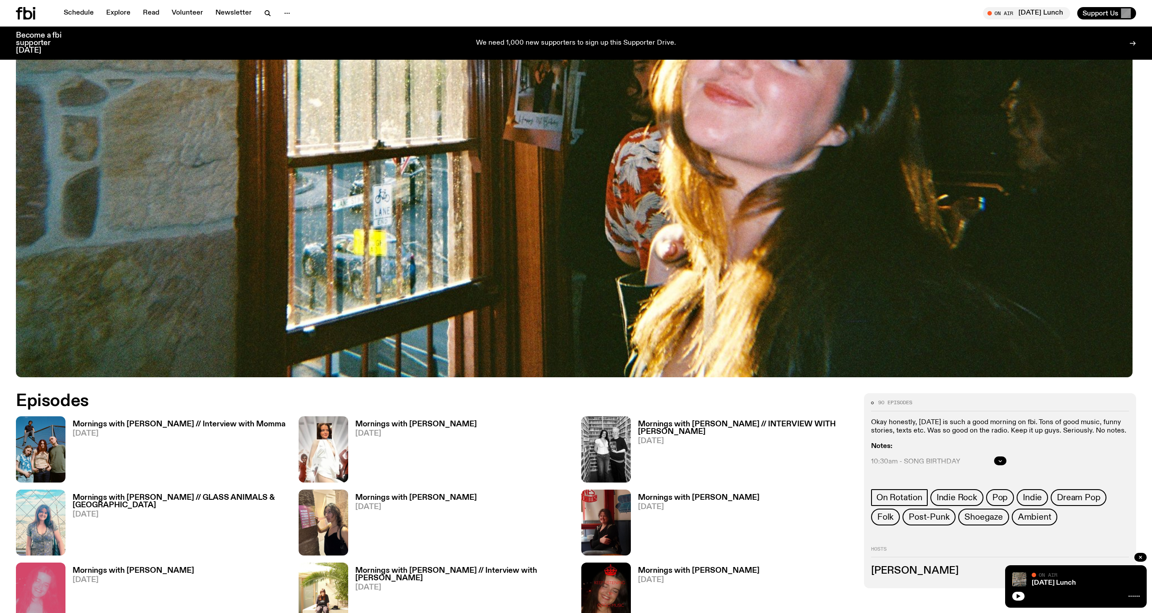
click at [265, 426] on h3 "Mornings with [PERSON_NAME] // Interview with Momma" at bounding box center [179, 425] width 213 height 8
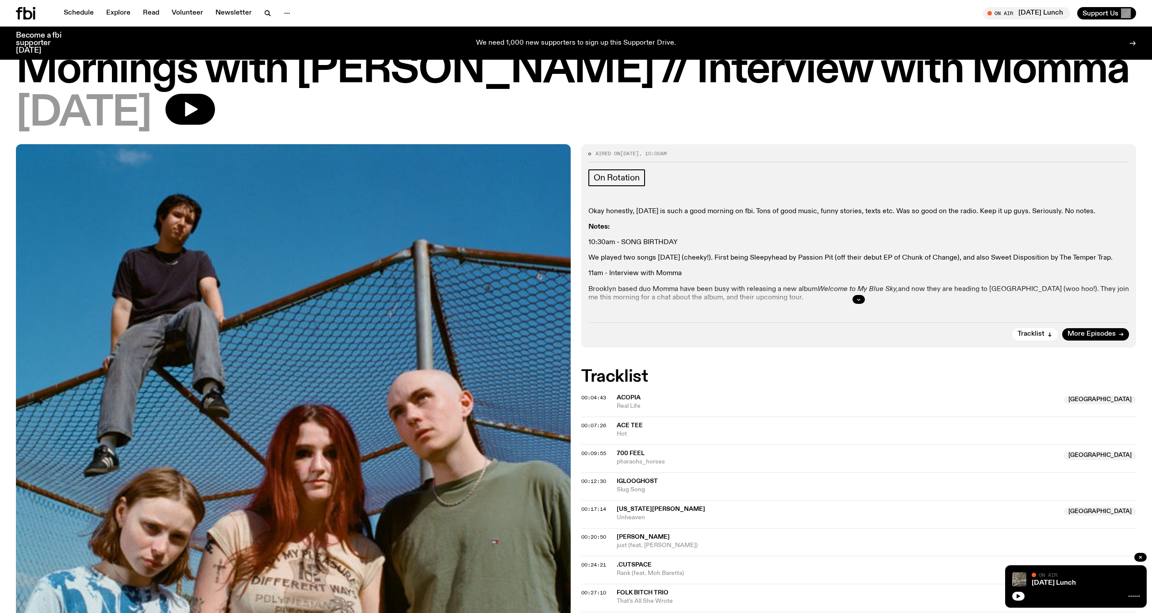
scroll to position [36, 0]
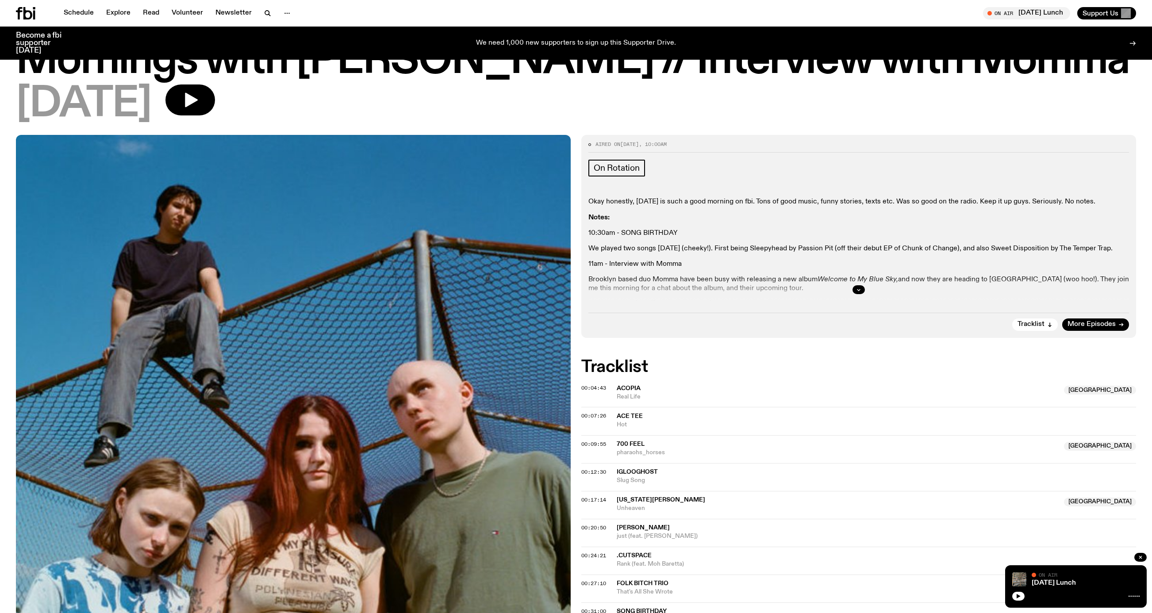
click at [876, 304] on div at bounding box center [858, 290] width 541 height 28
click at [860, 294] on div at bounding box center [858, 290] width 541 height 28
click at [861, 294] on button "button" at bounding box center [859, 289] width 12 height 9
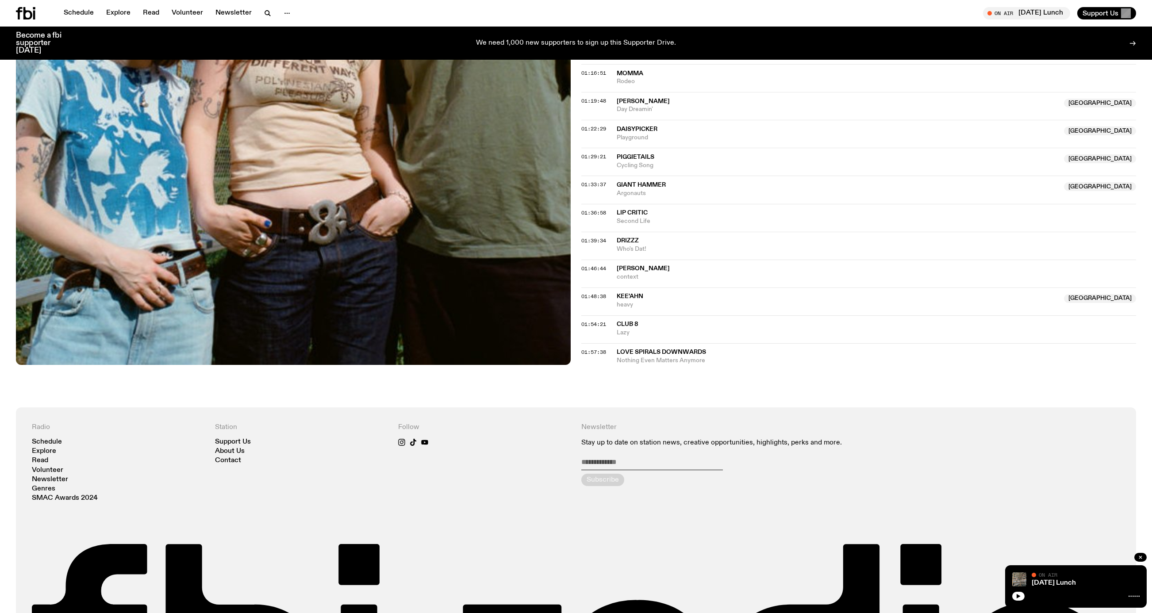
scroll to position [931, 0]
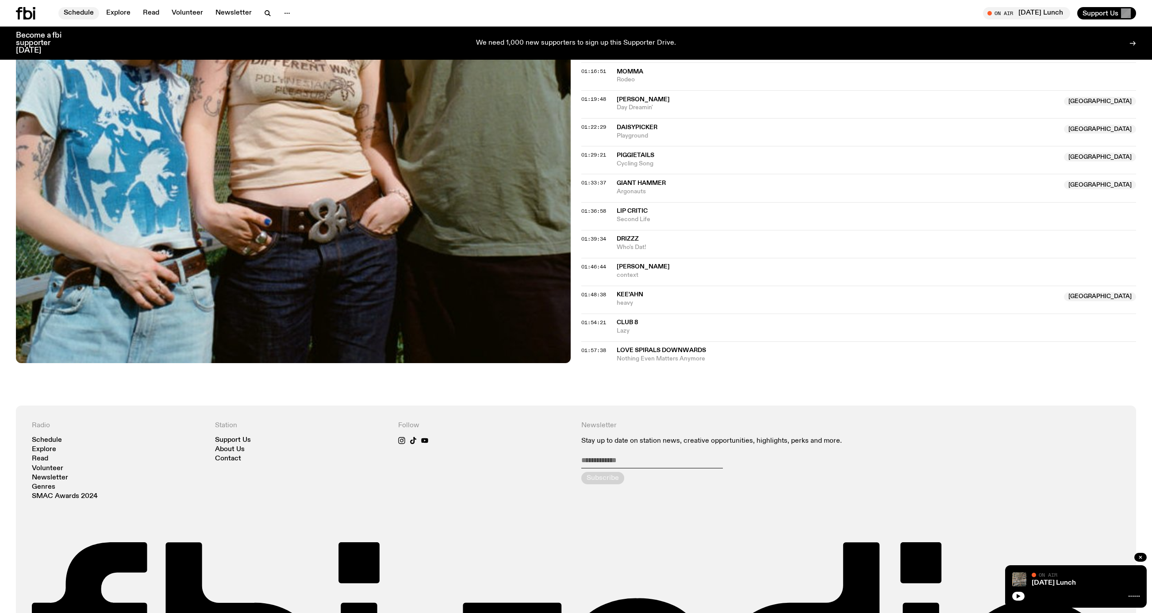
click at [93, 9] on link "Schedule" at bounding box center [78, 13] width 41 height 12
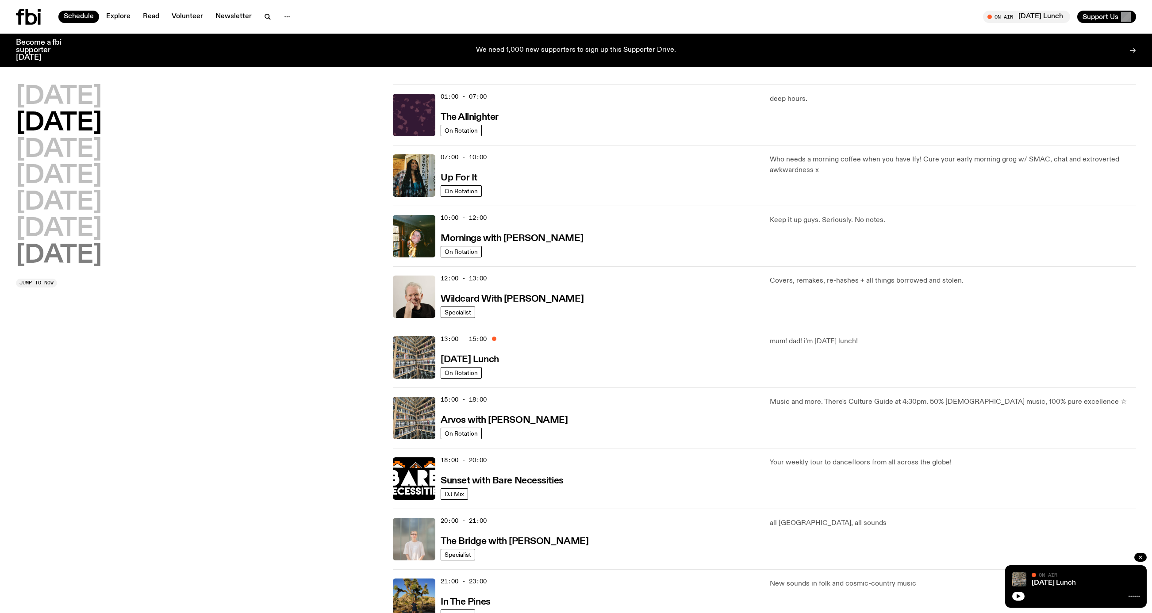
click at [74, 259] on h2 "Sunday" at bounding box center [59, 255] width 86 height 25
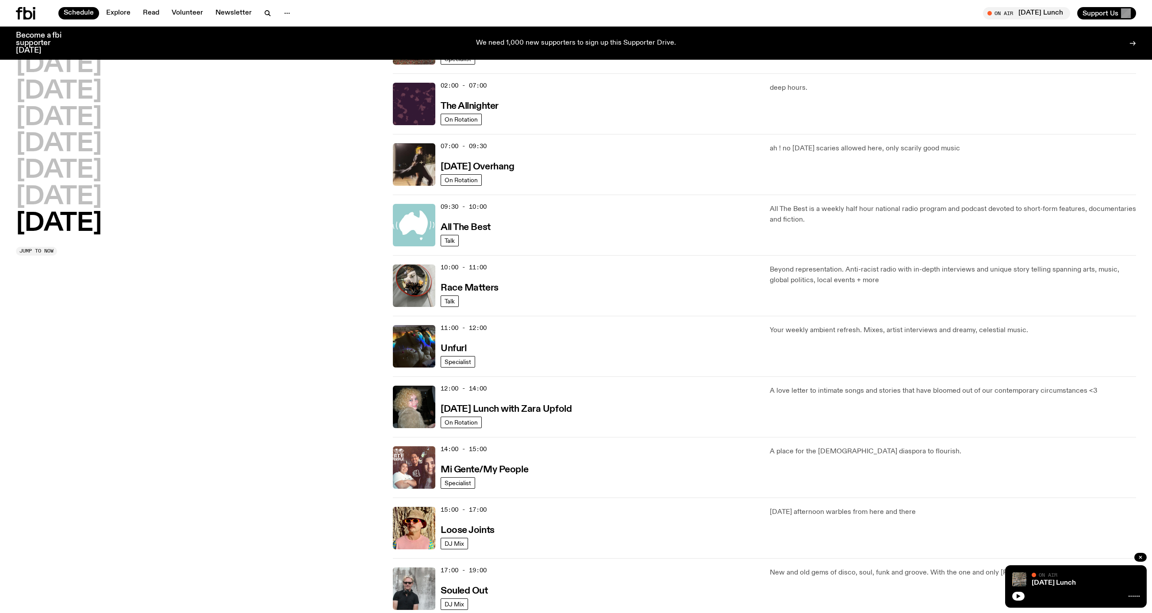
scroll to position [87, 0]
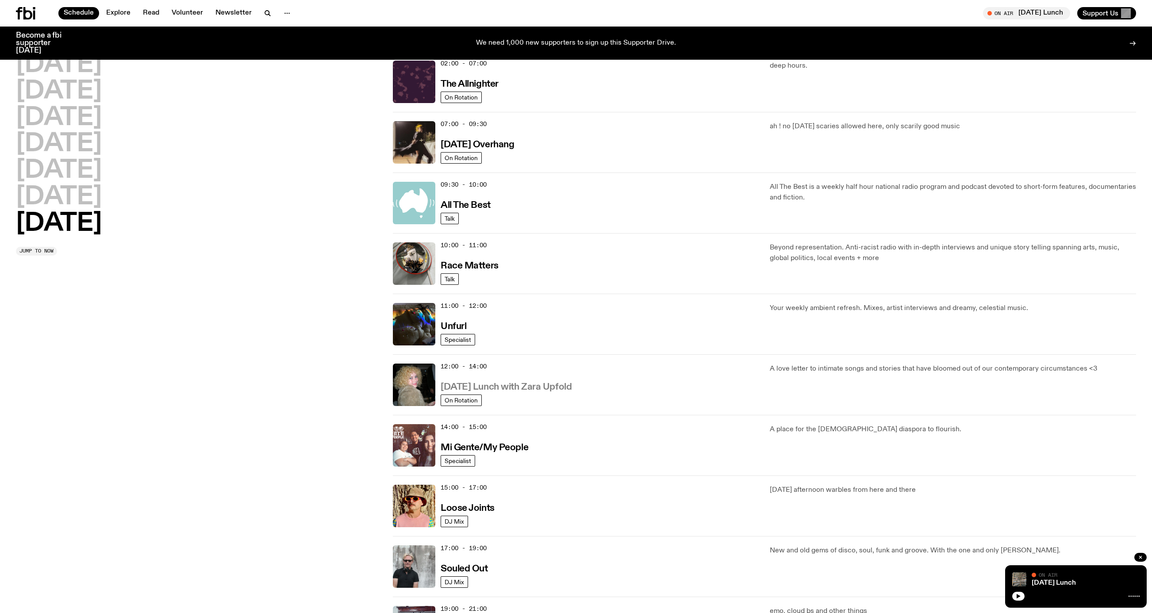
click at [552, 392] on h3 "[DATE] Lunch with Zara Upfold" at bounding box center [506, 387] width 131 height 9
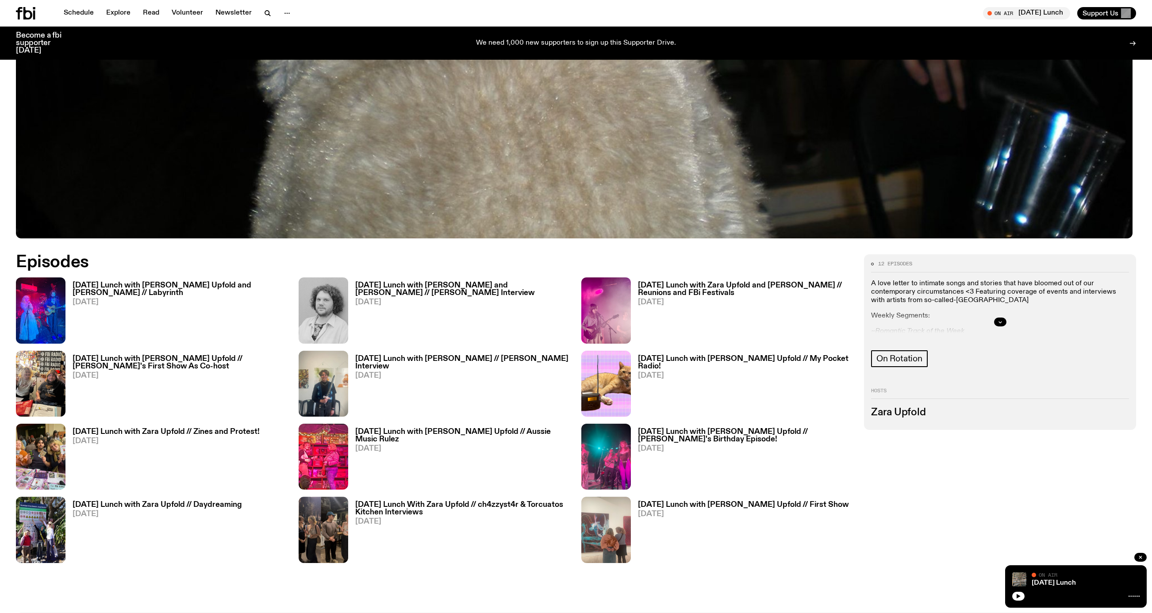
scroll to position [517, 0]
